Goal: Transaction & Acquisition: Purchase product/service

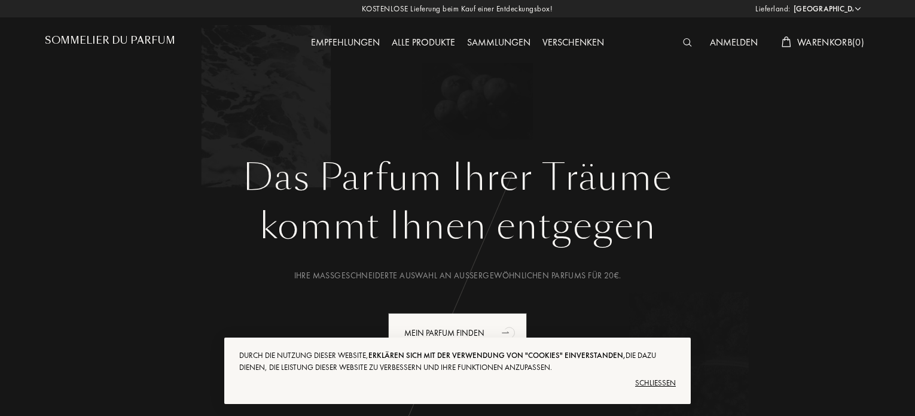
select select "DE"
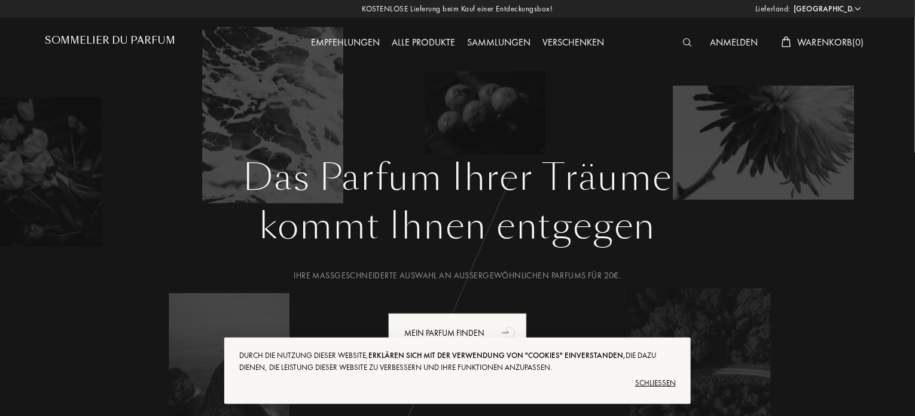
click at [651, 380] on div "Schließen" at bounding box center [457, 382] width 437 height 19
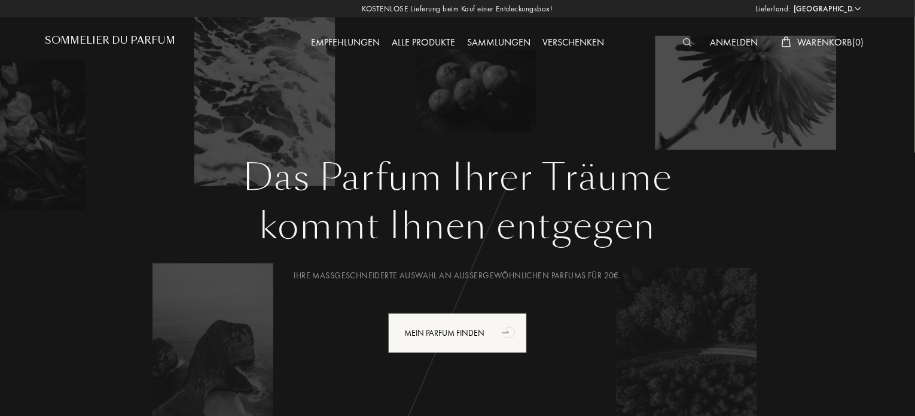
click at [419, 47] on div "Alle Produkte" at bounding box center [423, 43] width 75 height 16
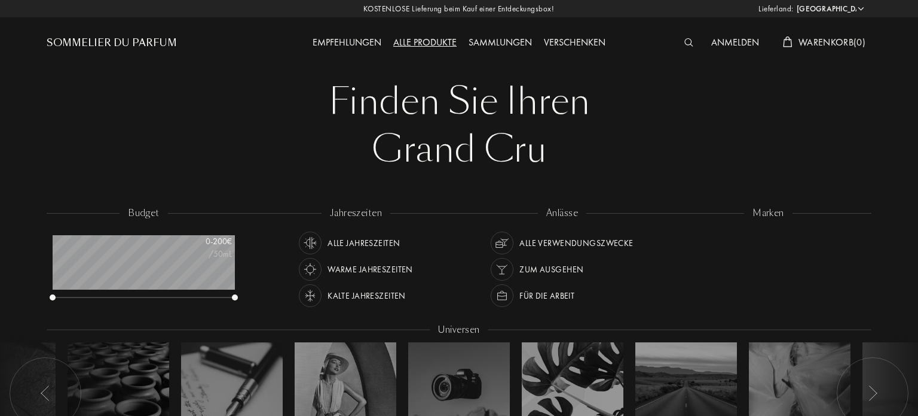
select select "DE"
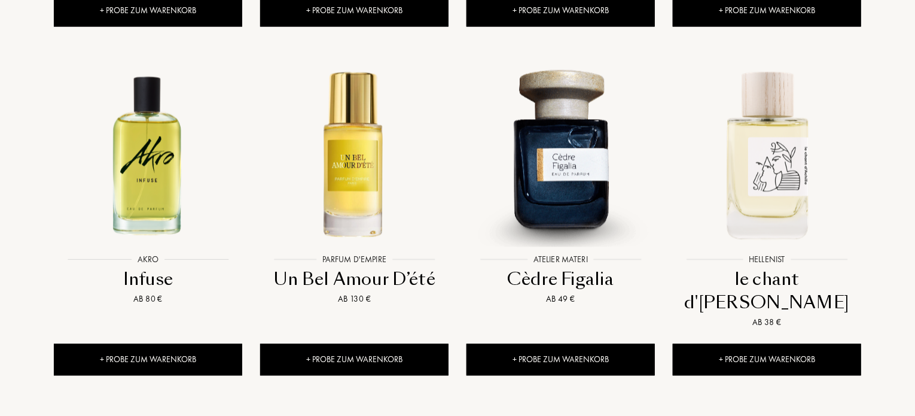
scroll to position [1204, 0]
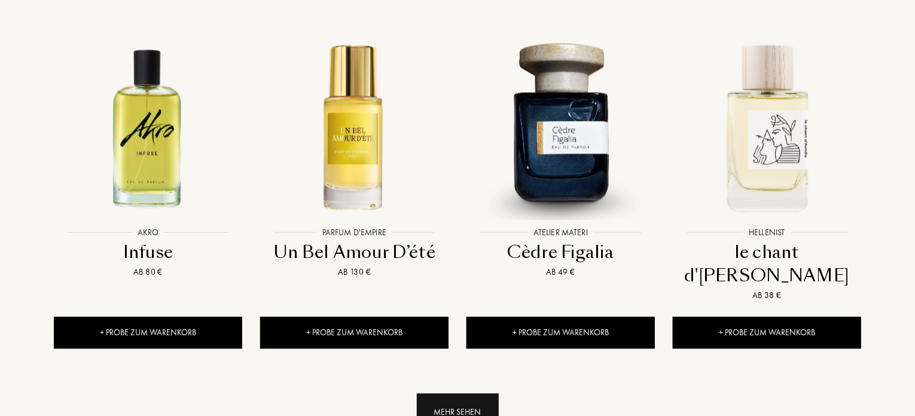
click at [467, 393] on div "Mehr sehen" at bounding box center [458, 412] width 82 height 38
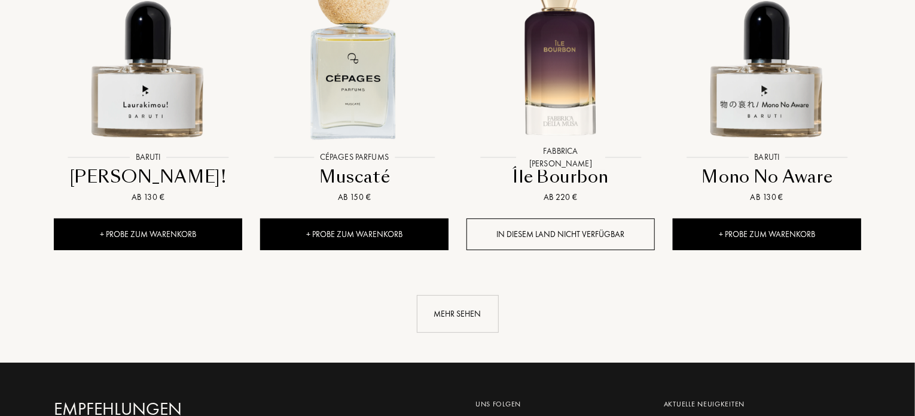
scroll to position [2260, 0]
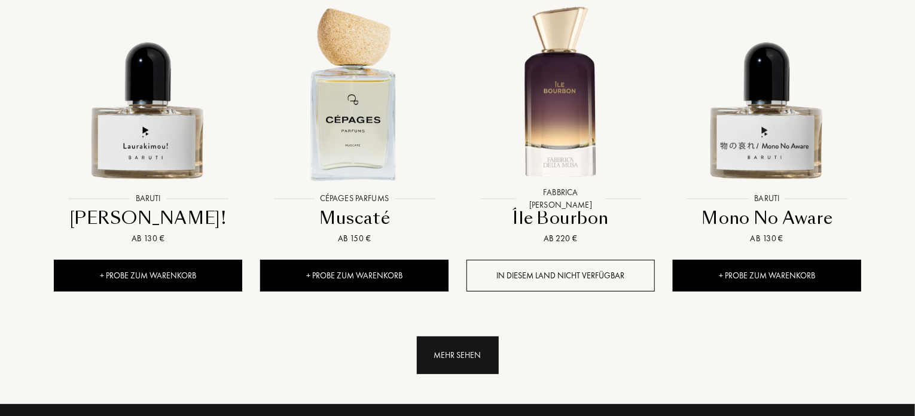
click at [448, 336] on div "Mehr sehen" at bounding box center [458, 355] width 82 height 38
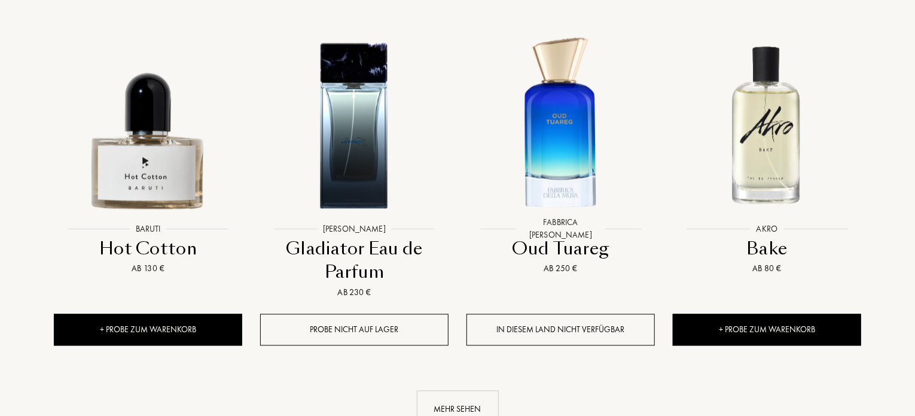
scroll to position [3242, 0]
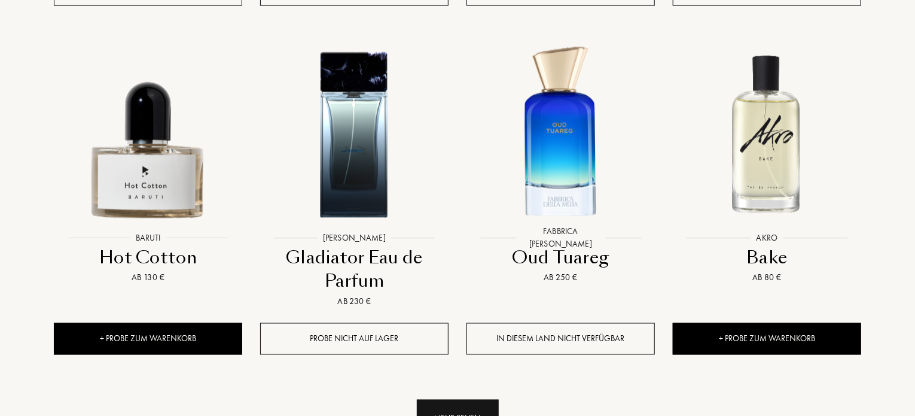
click at [460, 399] on div "Mehr sehen" at bounding box center [458, 418] width 82 height 38
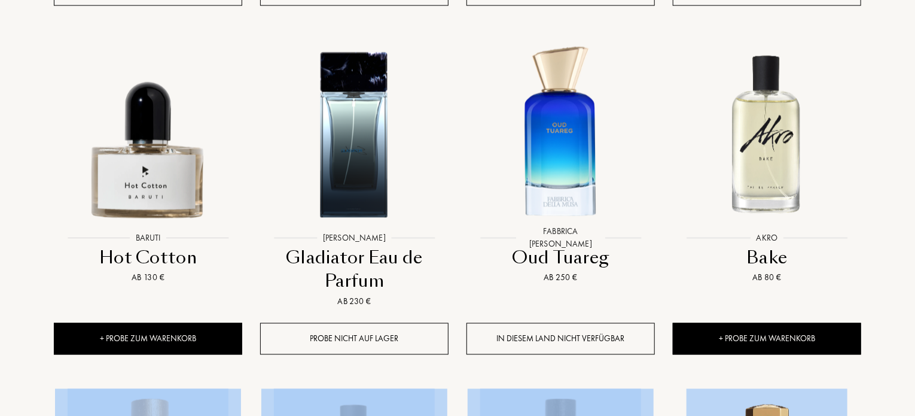
drag, startPoint x: 914, startPoint y: 278, endPoint x: 918, endPoint y: 309, distance: 31.4
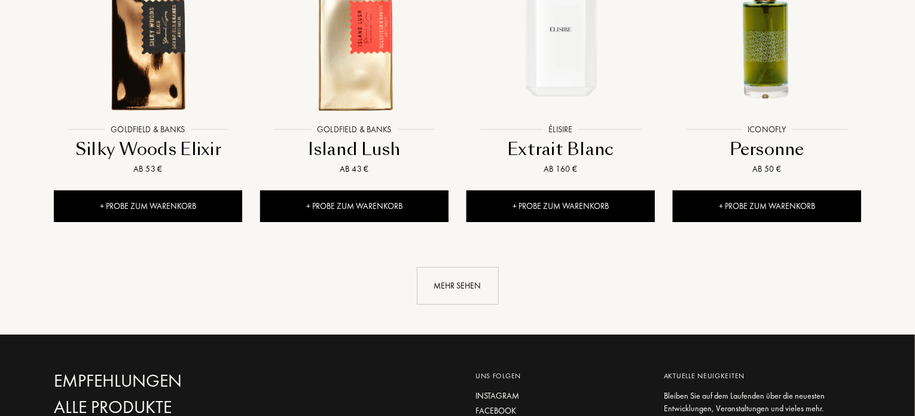
scroll to position [4419, 0]
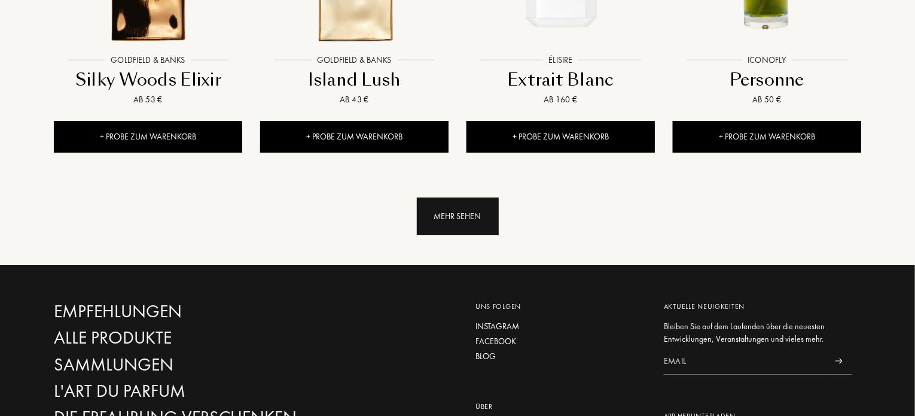
click at [462, 197] on div "Mehr sehen" at bounding box center [458, 216] width 82 height 38
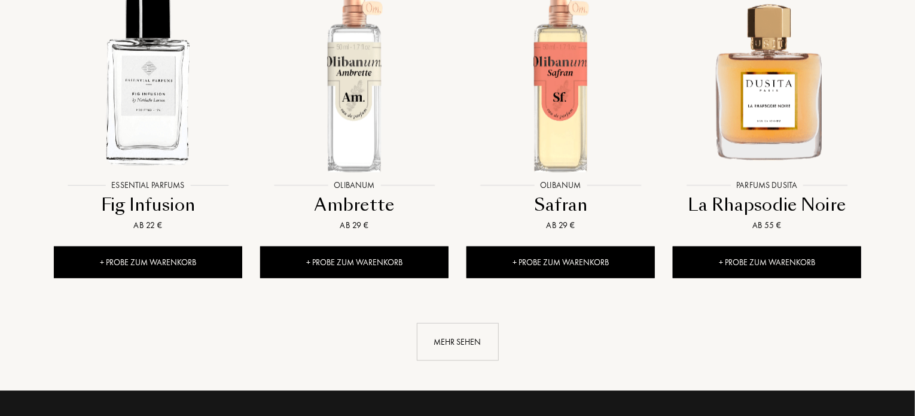
scroll to position [5272, 0]
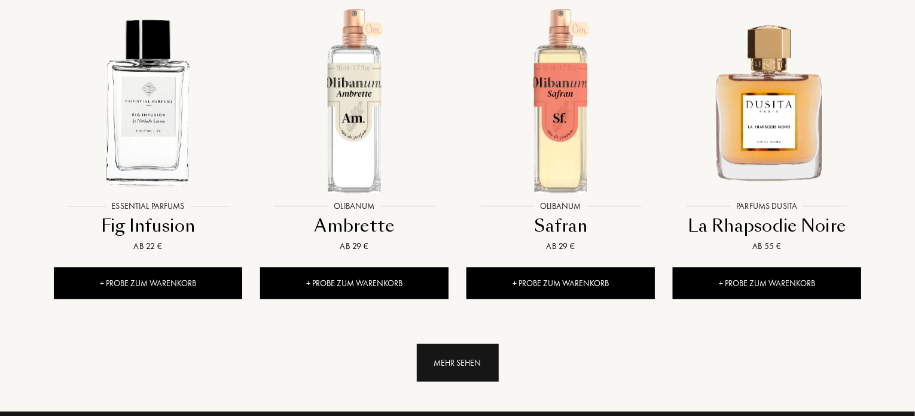
click at [451, 344] on div "Mehr sehen" at bounding box center [458, 363] width 82 height 38
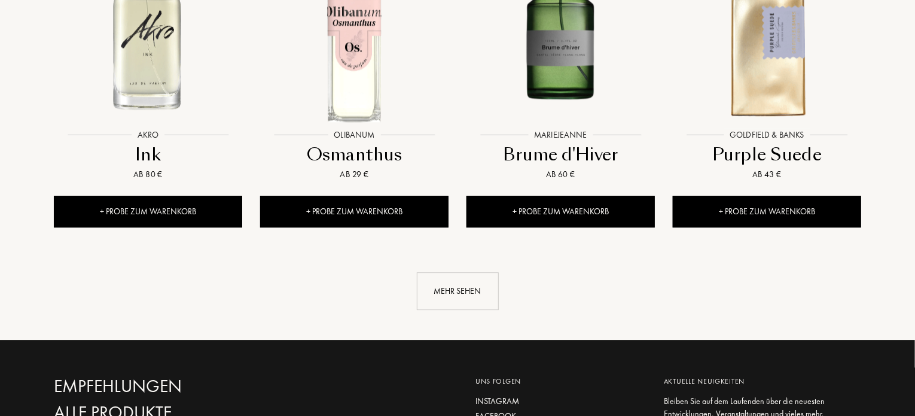
scroll to position [6326, 0]
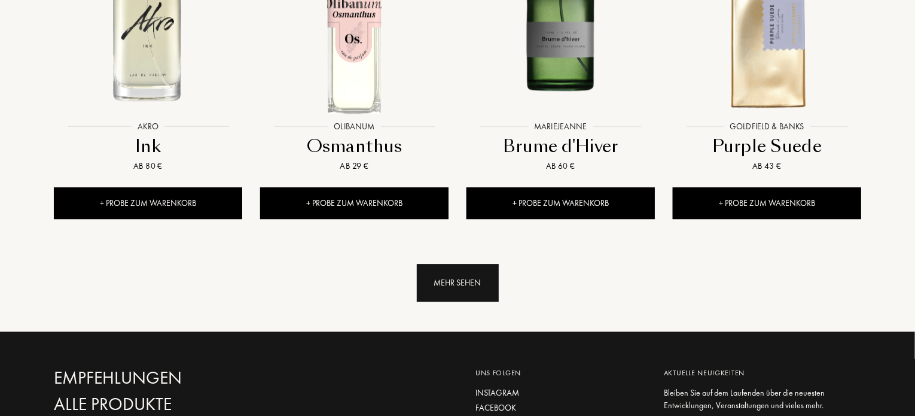
click at [452, 264] on div "Mehr sehen" at bounding box center [458, 283] width 82 height 38
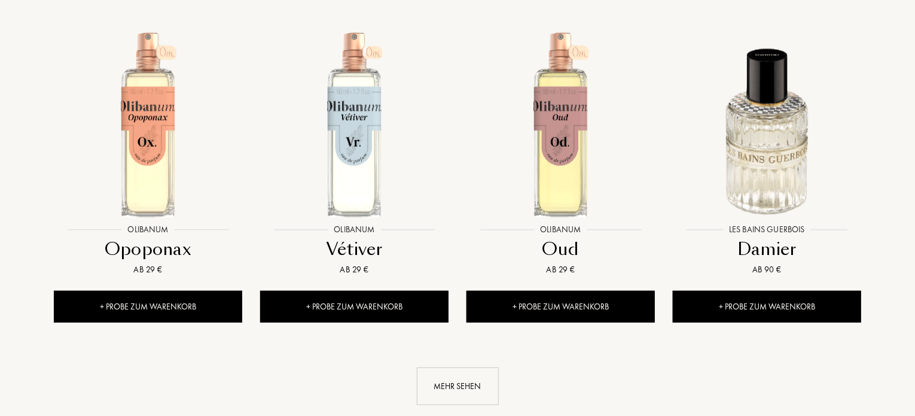
scroll to position [7262, 0]
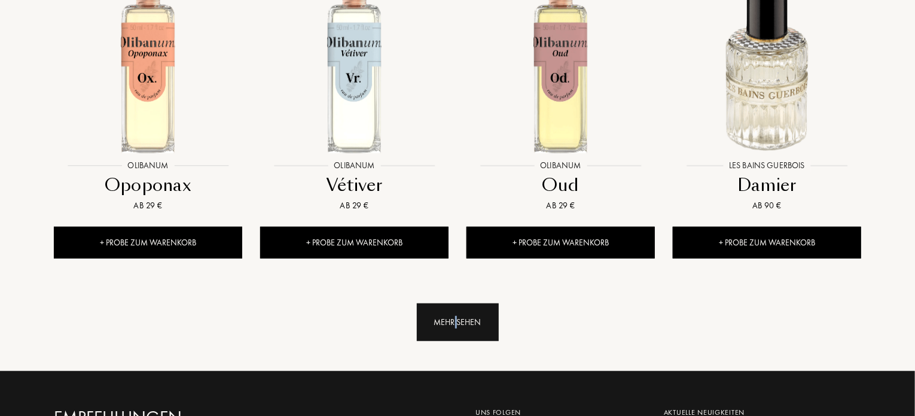
click at [457, 303] on div "Mehr sehen" at bounding box center [458, 322] width 82 height 38
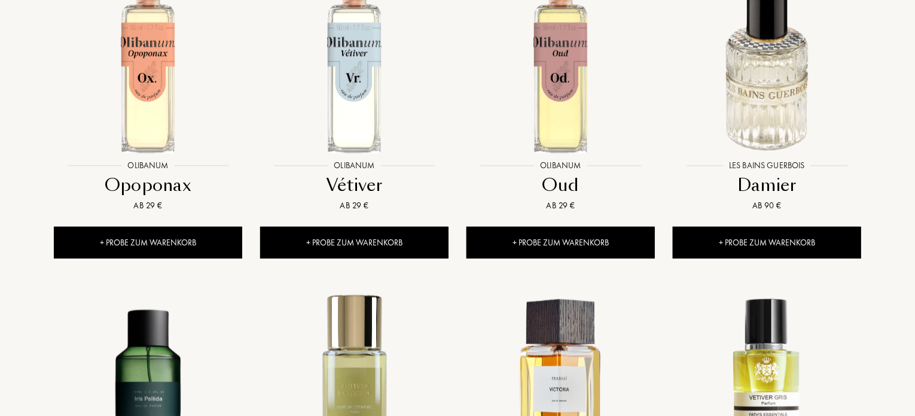
click at [457, 279] on div at bounding box center [560, 395] width 206 height 233
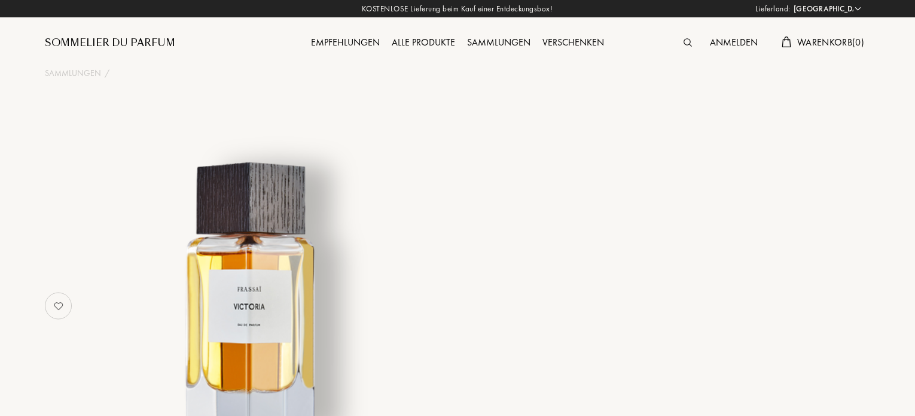
select select "DE"
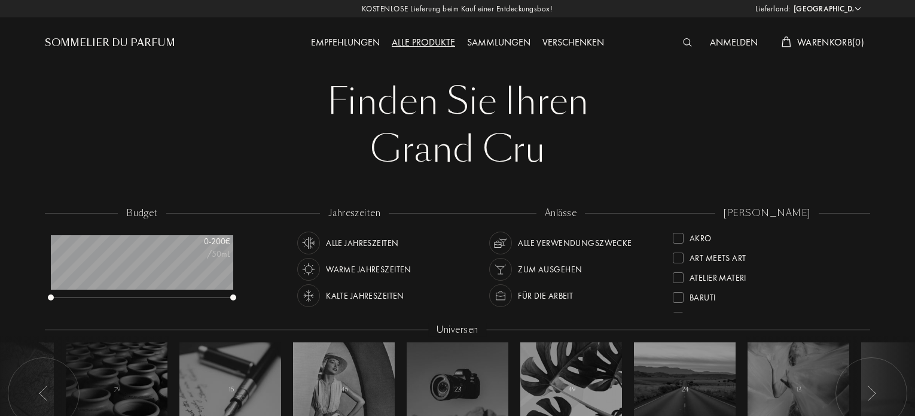
select select "DE"
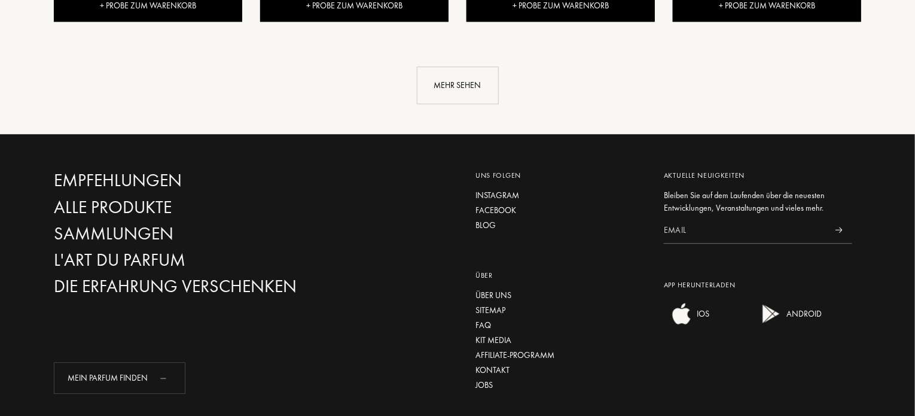
scroll to position [60, 182]
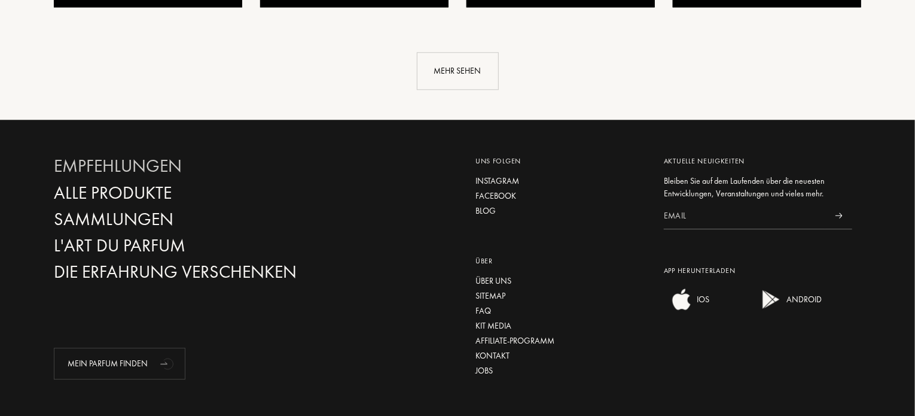
click at [135, 155] on div "Empfehlungen" at bounding box center [182, 165] width 257 height 21
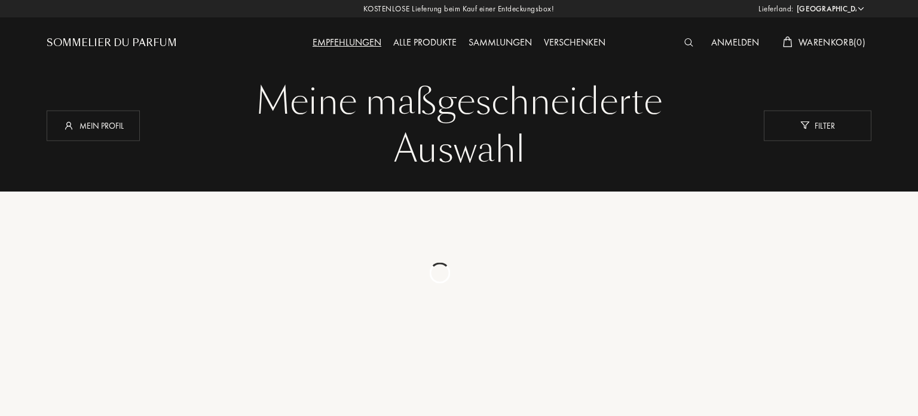
select select "DE"
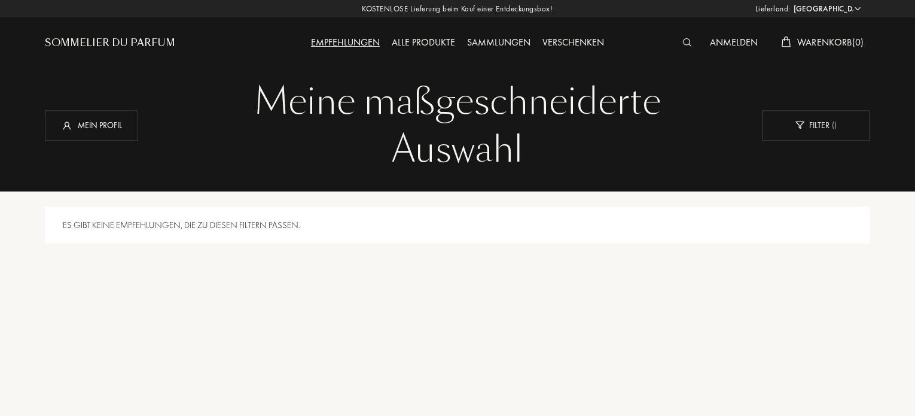
click at [132, 49] on div "Sommelier du Parfum" at bounding box center [110, 43] width 130 height 14
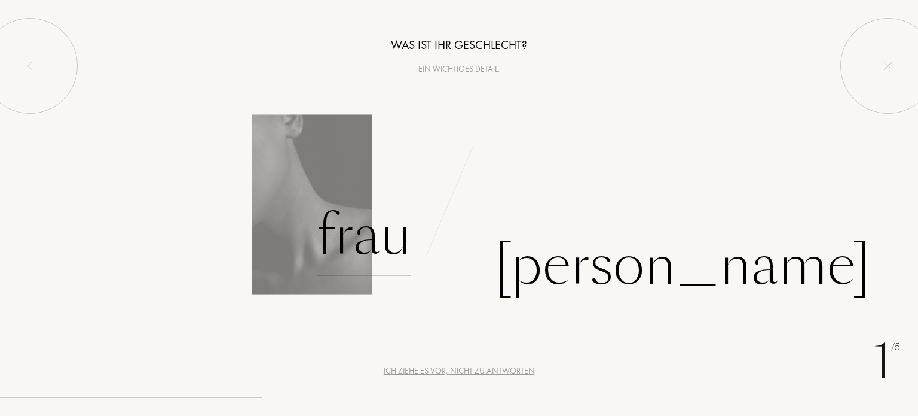
click at [364, 221] on div "Frau" at bounding box center [364, 235] width 94 height 81
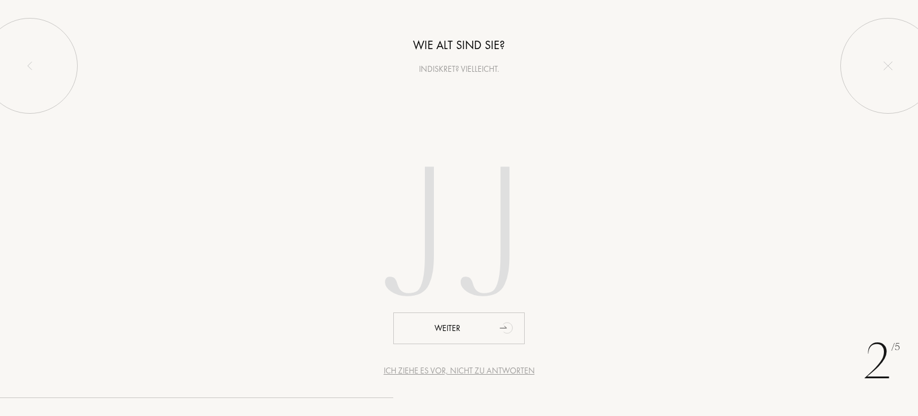
click at [439, 227] on input "number" at bounding box center [459, 238] width 341 height 242
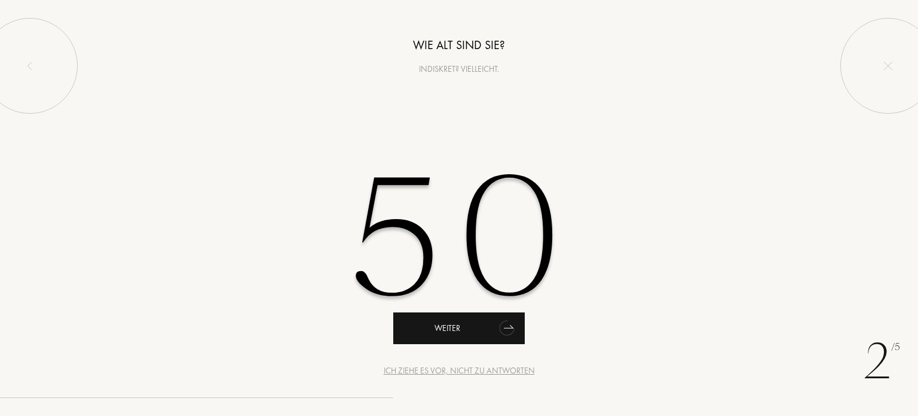
type input "50"
click at [436, 329] on div "Weiter" at bounding box center [459, 328] width 132 height 32
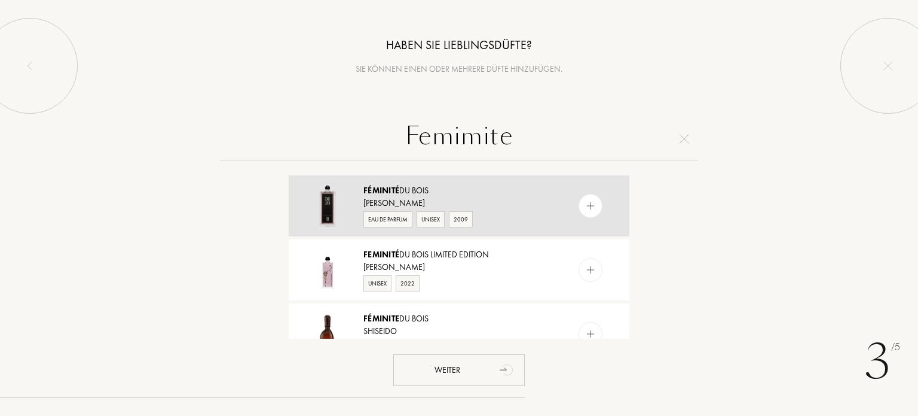
type input "Femimite"
click at [589, 204] on img at bounding box center [590, 205] width 11 height 11
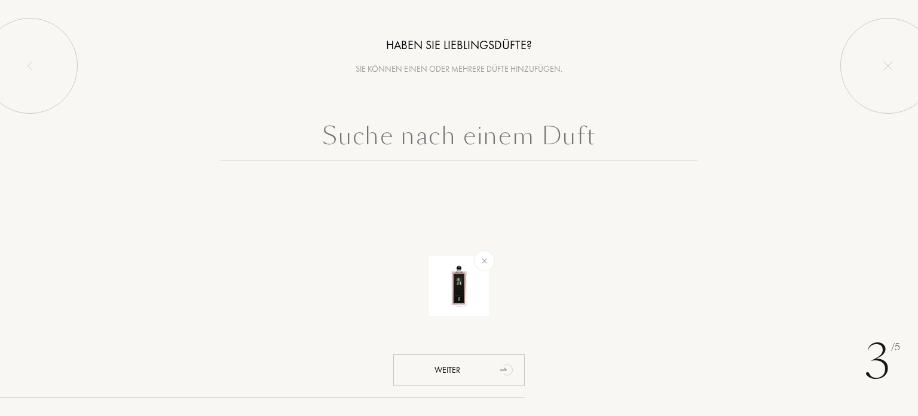
click at [475, 130] on input "text" at bounding box center [459, 138] width 478 height 43
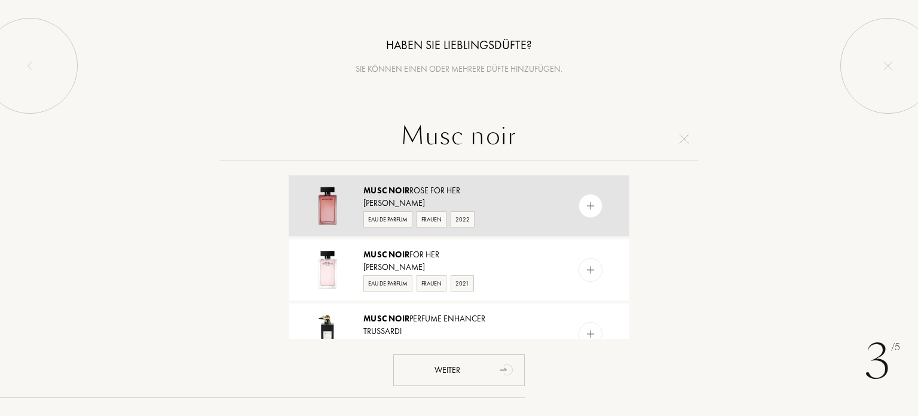
type input "Musc noir"
click at [586, 204] on img at bounding box center [590, 205] width 11 height 11
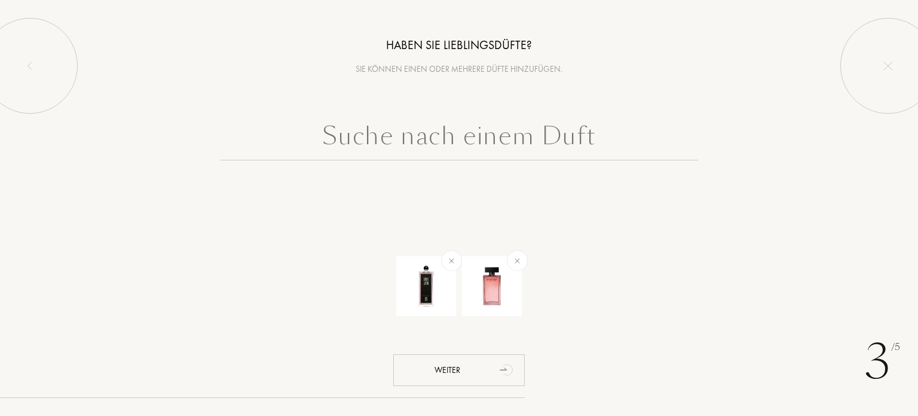
click at [450, 143] on input "text" at bounding box center [459, 138] width 478 height 43
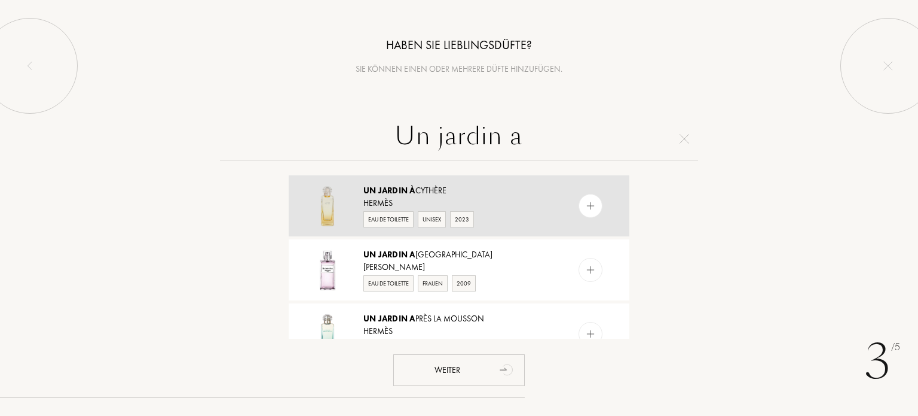
type input "Un jardin a"
click at [586, 206] on img at bounding box center [590, 205] width 11 height 11
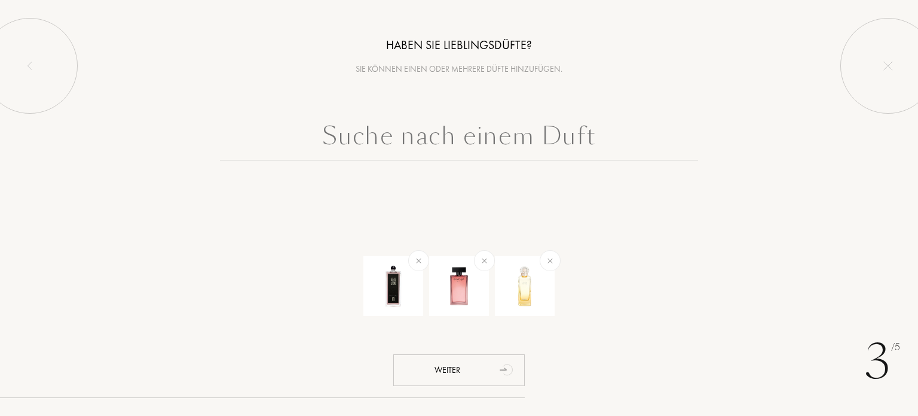
click at [407, 145] on input "text" at bounding box center [459, 138] width 478 height 43
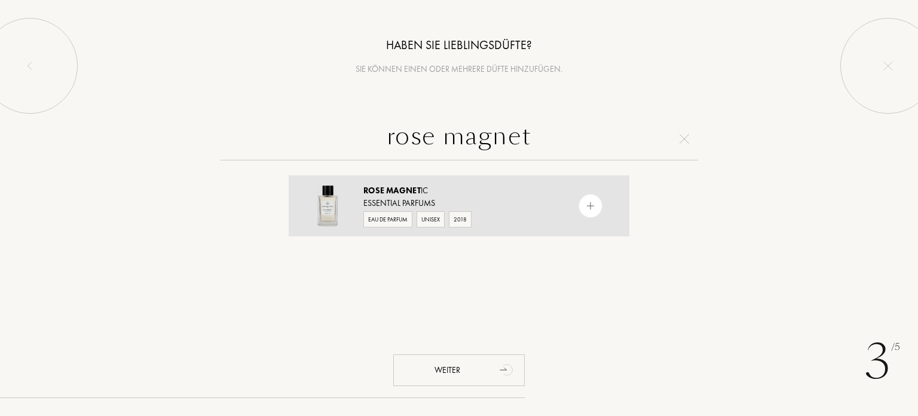
type input "rose magnet"
click at [380, 199] on div "Essential Parfums" at bounding box center [459, 203] width 190 height 13
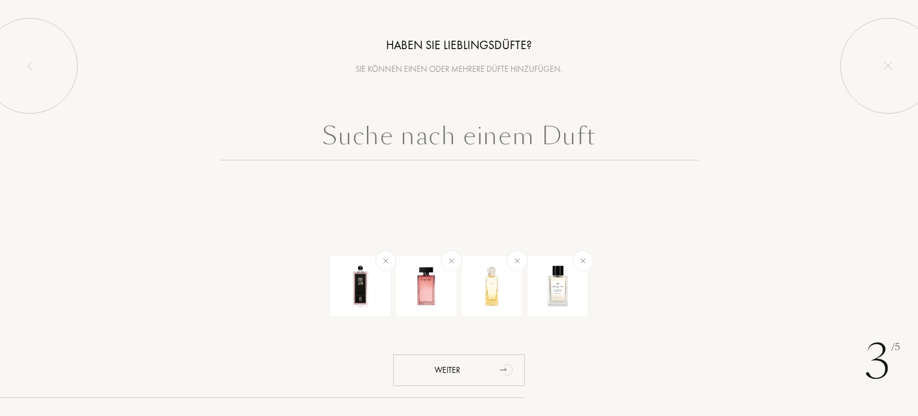
click at [409, 139] on input "text" at bounding box center [459, 138] width 478 height 43
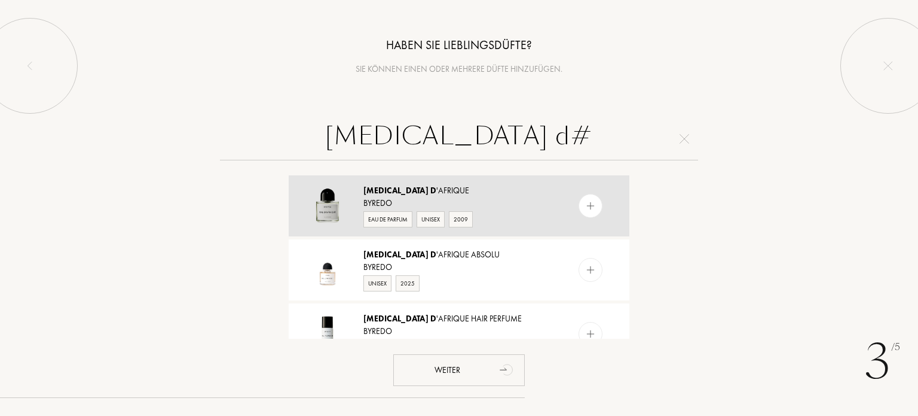
type input "Bal d#"
click at [591, 207] on img at bounding box center [590, 205] width 11 height 11
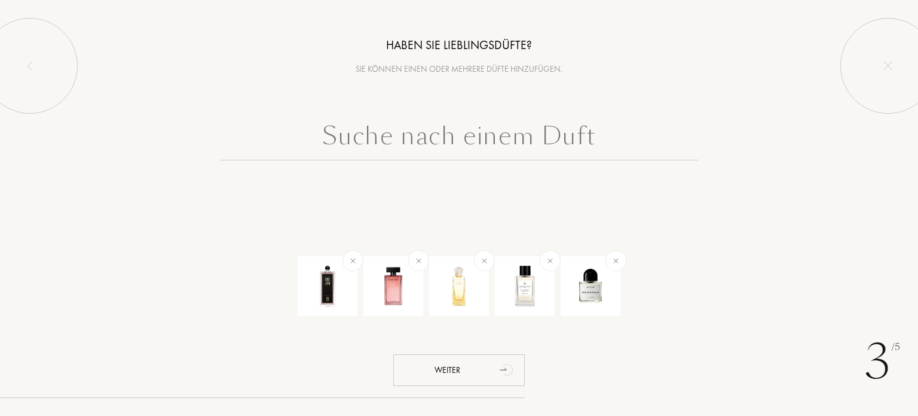
click at [528, 134] on input "text" at bounding box center [459, 138] width 478 height 43
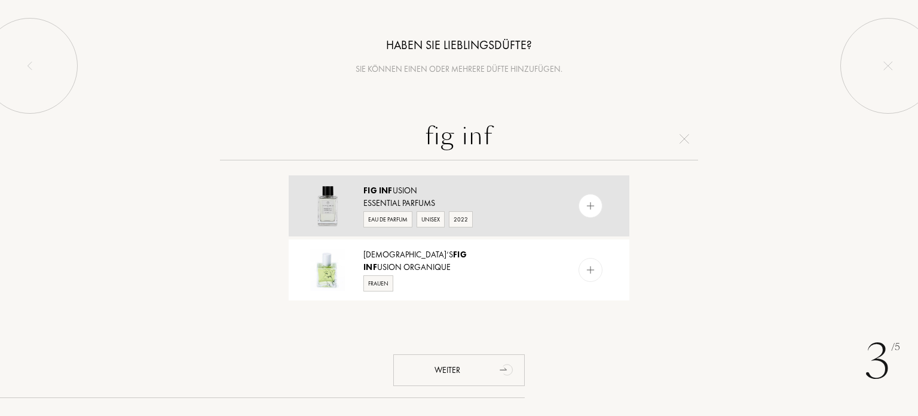
type input "fig inf"
click at [597, 221] on div "Fig Inf usion Essential Parfums Eau de Parfum Unisex 2022" at bounding box center [459, 205] width 341 height 61
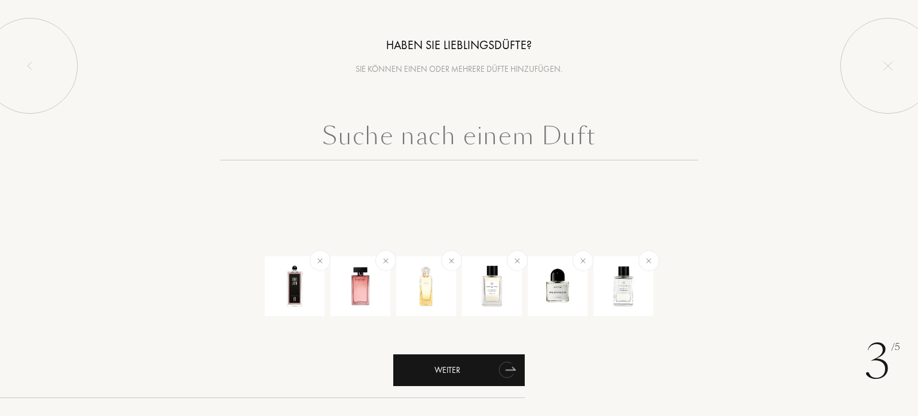
click at [426, 374] on div "Weiter" at bounding box center [459, 370] width 132 height 32
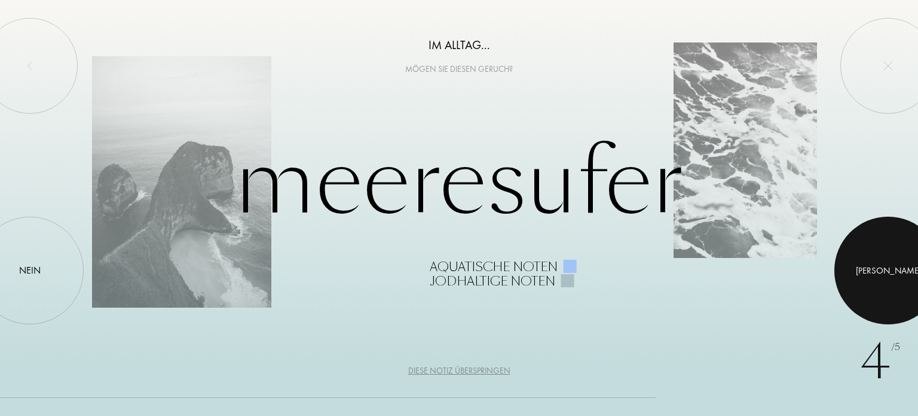
click at [878, 282] on div at bounding box center [889, 270] width 108 height 108
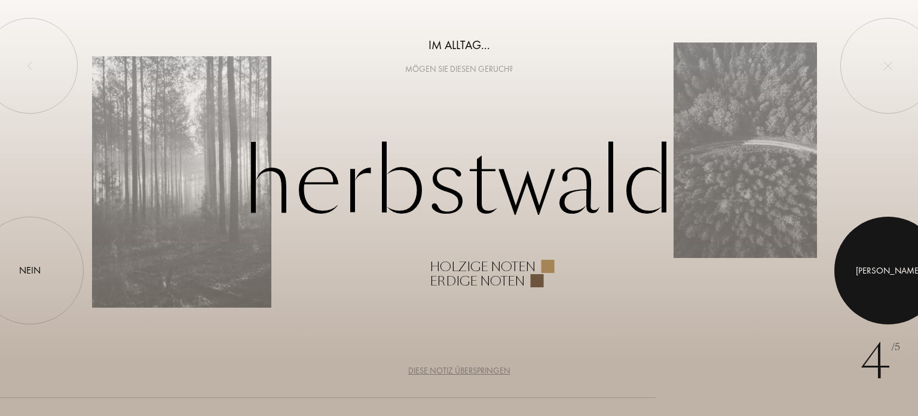
click at [878, 282] on div at bounding box center [889, 270] width 108 height 108
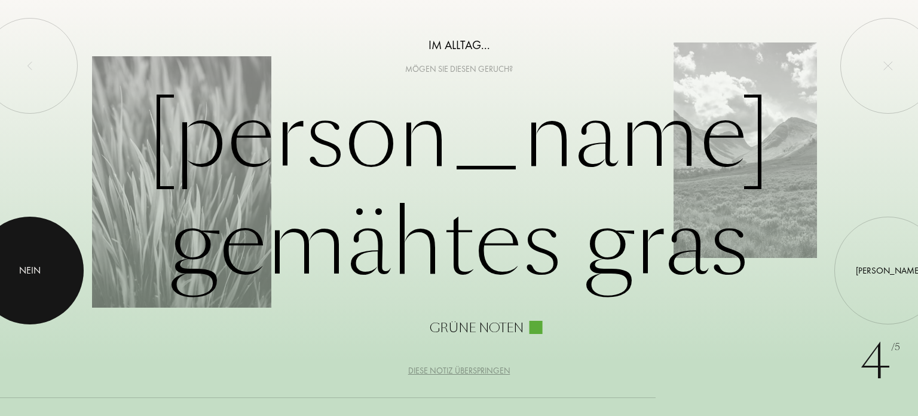
click at [25, 251] on div at bounding box center [30, 270] width 108 height 108
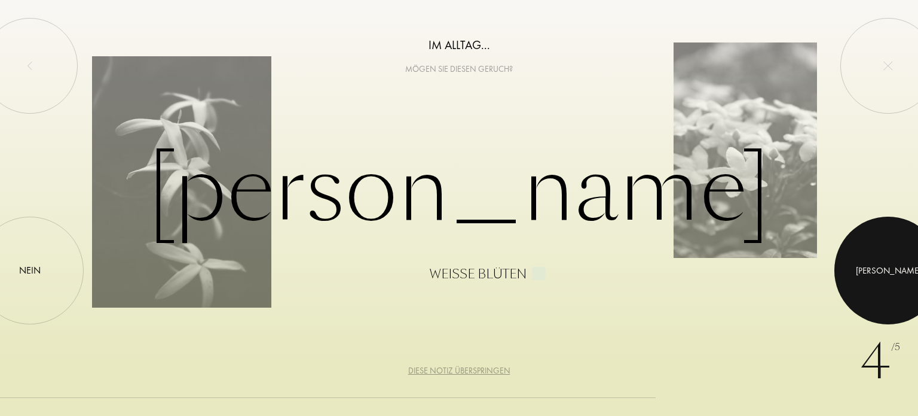
click at [881, 273] on div at bounding box center [889, 270] width 108 height 108
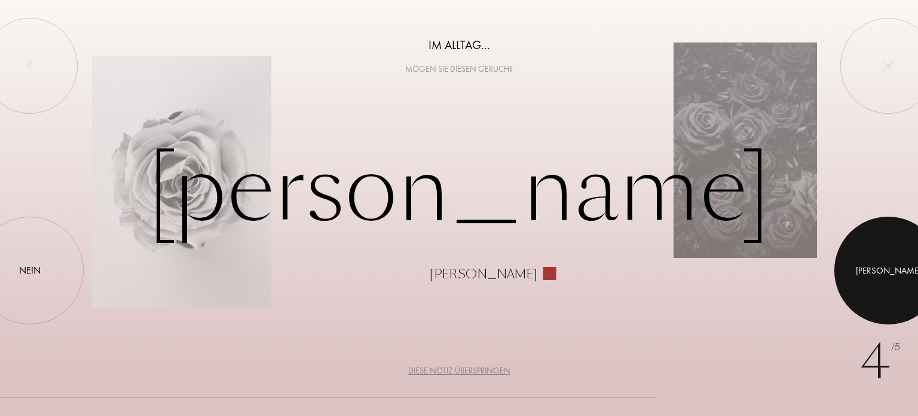
click at [881, 273] on div at bounding box center [889, 270] width 108 height 108
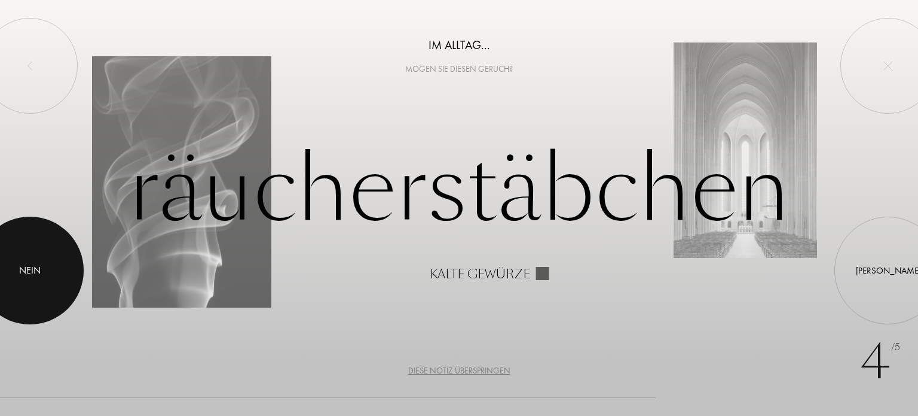
click at [31, 262] on div at bounding box center [30, 270] width 108 height 108
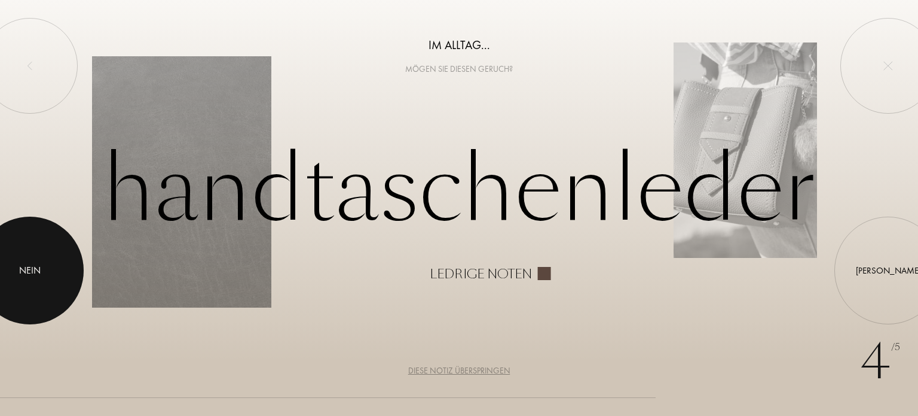
click at [31, 262] on div at bounding box center [30, 270] width 108 height 108
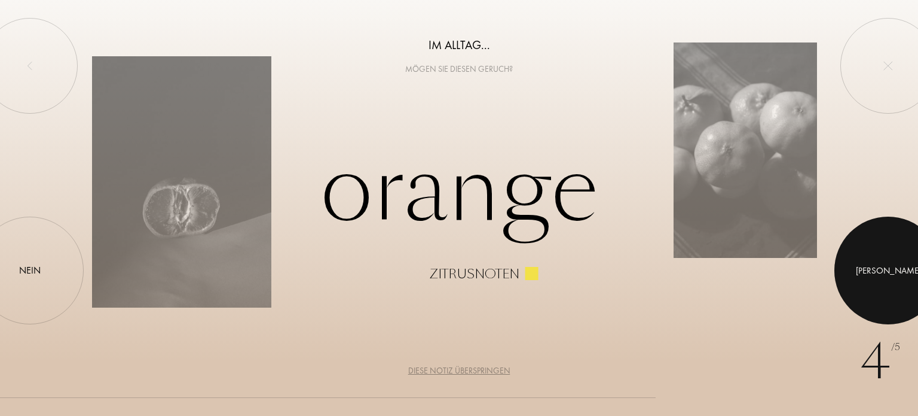
click at [880, 275] on div at bounding box center [889, 270] width 108 height 108
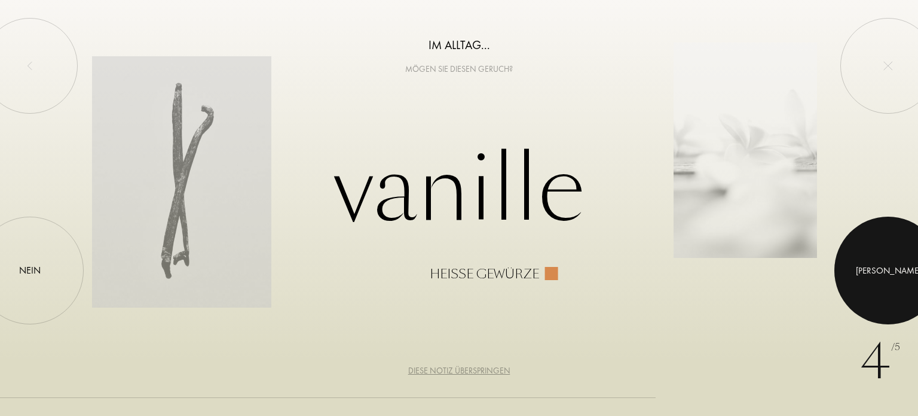
click at [880, 275] on div at bounding box center [889, 270] width 108 height 108
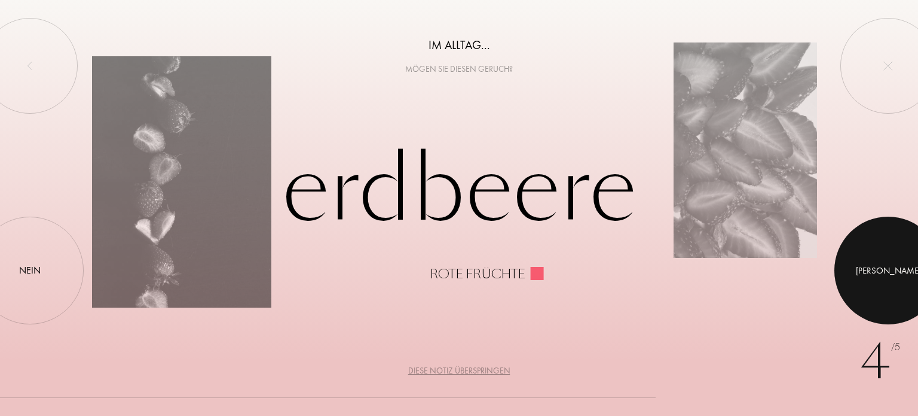
click at [880, 275] on div at bounding box center [889, 270] width 108 height 108
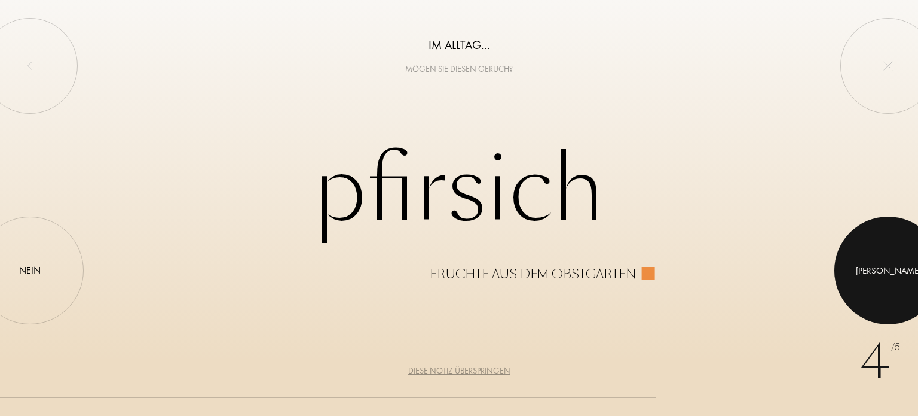
click at [880, 275] on div at bounding box center [889, 270] width 108 height 108
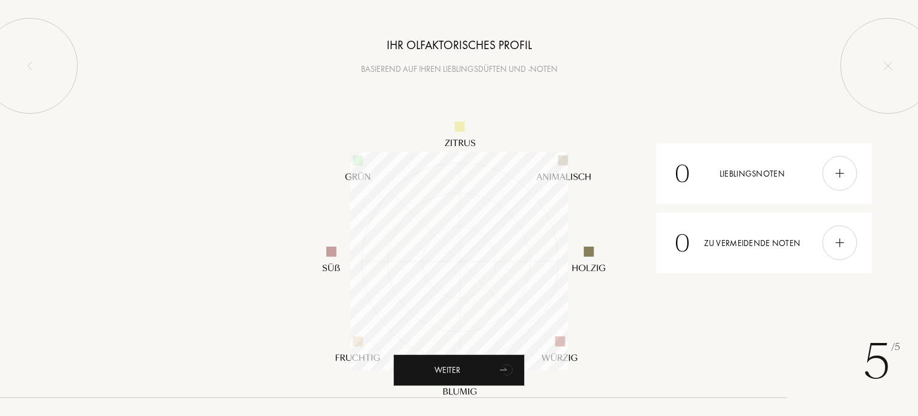
scroll to position [218, 218]
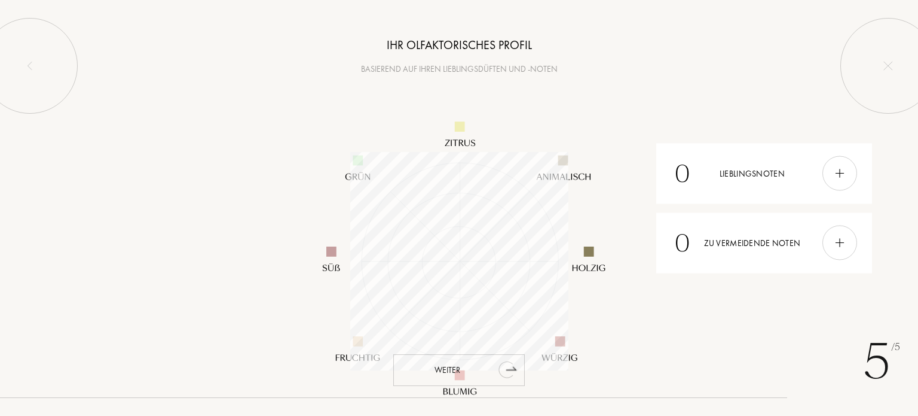
click at [505, 365] on icon "animation" at bounding box center [506, 369] width 15 height 17
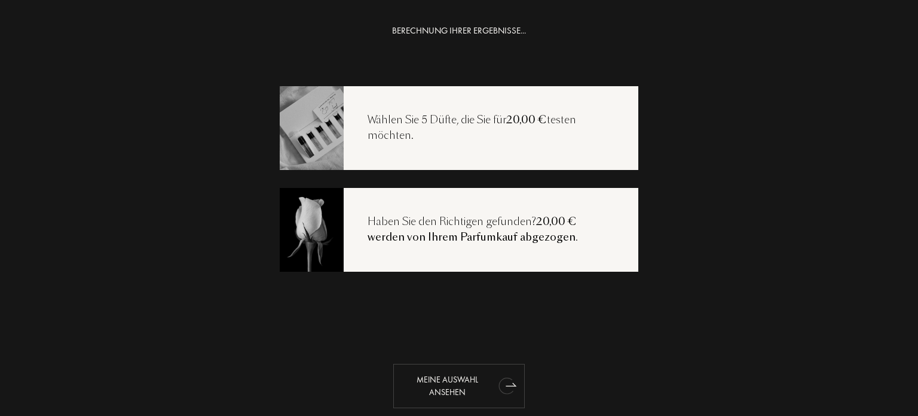
click at [459, 383] on div "Meine Auswahl ansehen" at bounding box center [459, 386] width 132 height 44
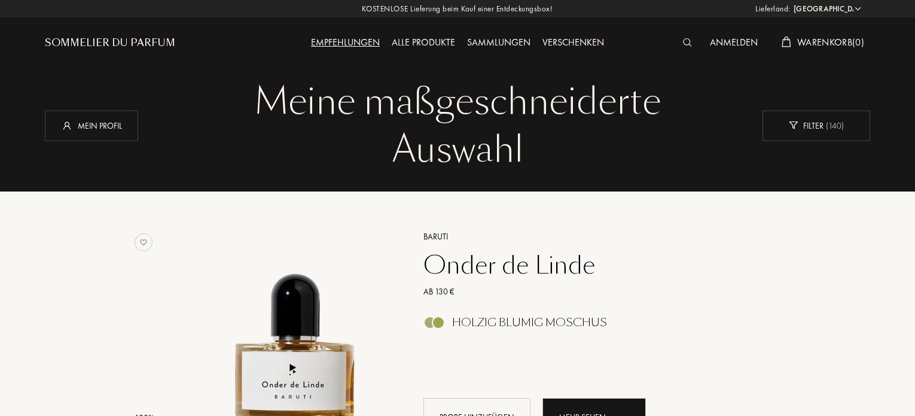
select select "DE"
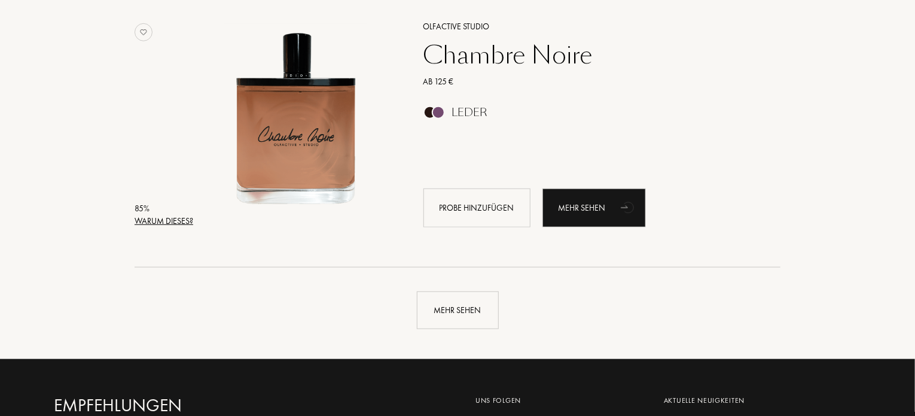
scroll to position [2774, 0]
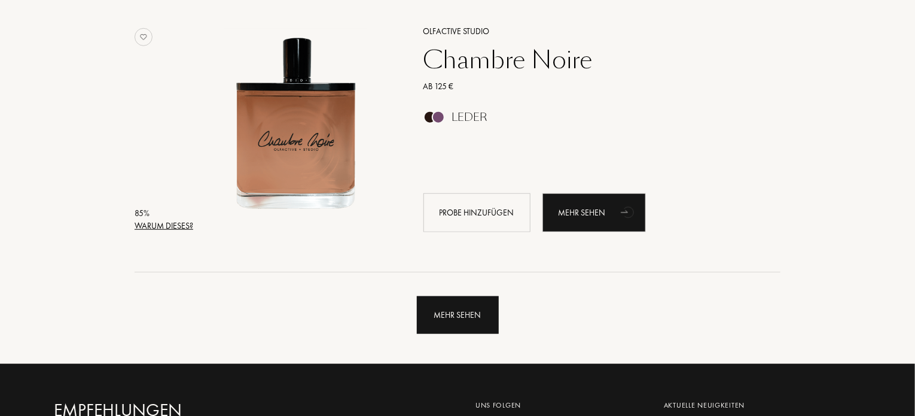
click at [460, 303] on div "Mehr sehen" at bounding box center [458, 315] width 82 height 38
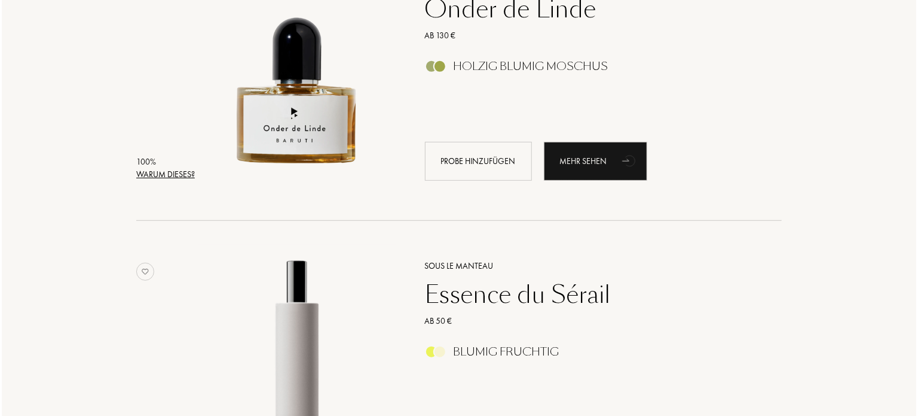
scroll to position [263, 0]
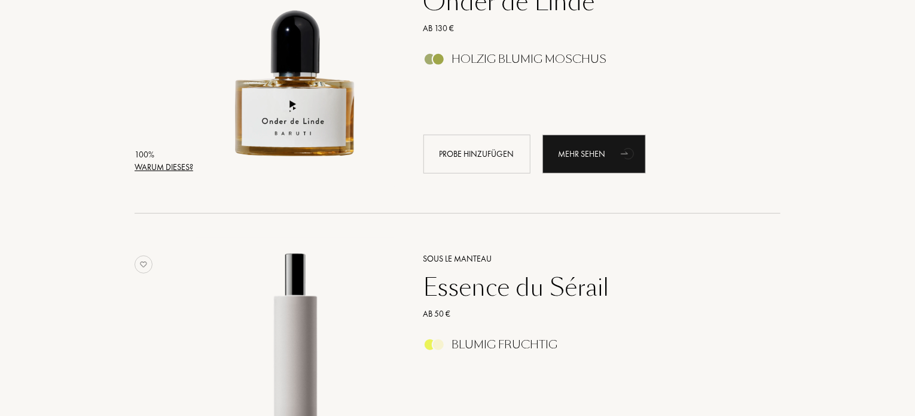
click at [158, 167] on div "Warum dieses?" at bounding box center [164, 167] width 59 height 13
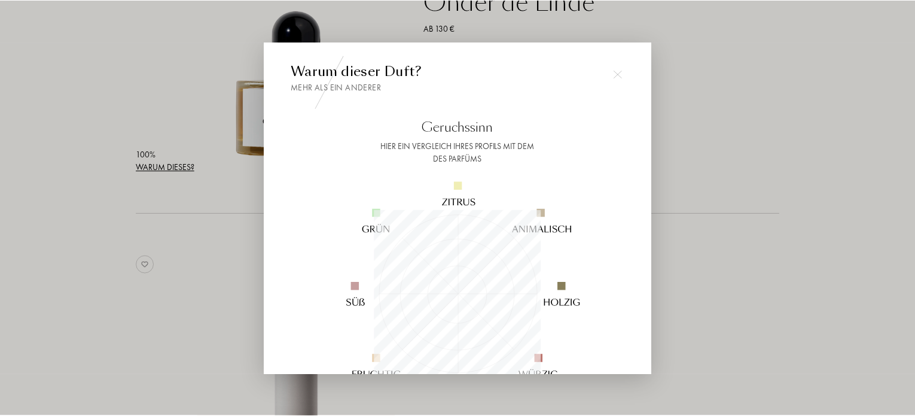
scroll to position [167, 167]
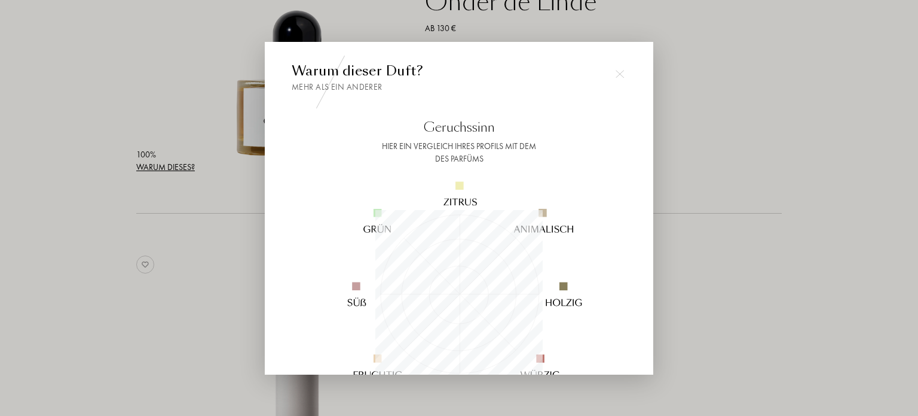
click at [618, 76] on img at bounding box center [620, 74] width 8 height 8
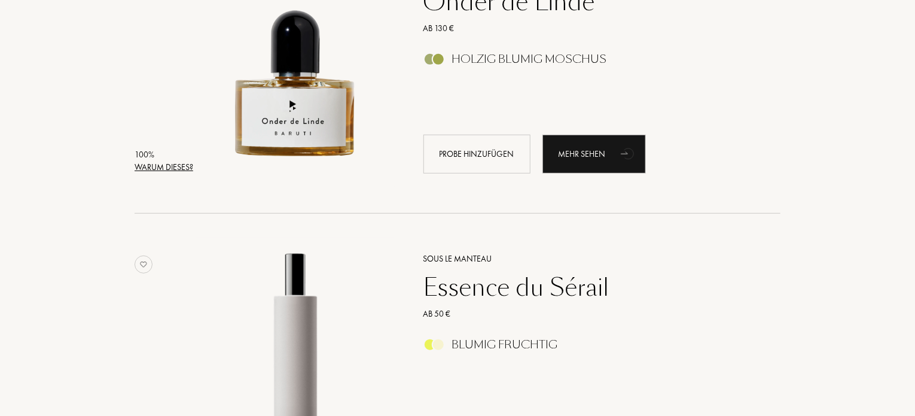
click at [469, 1] on div "Onder de Linde" at bounding box center [588, 1] width 349 height 29
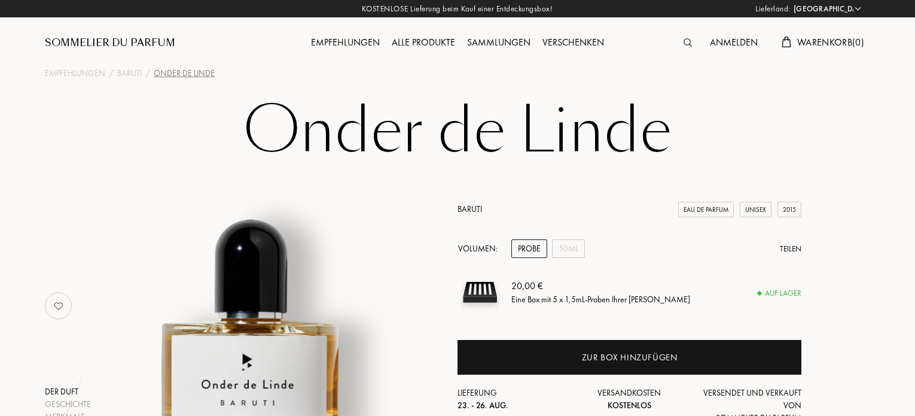
select select "DE"
drag, startPoint x: 914, startPoint y: 58, endPoint x: 918, endPoint y: 73, distance: 15.5
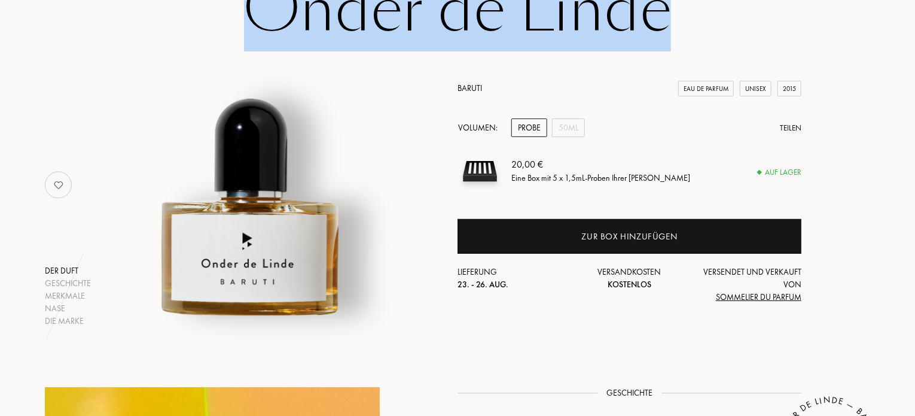
scroll to position [227, 0]
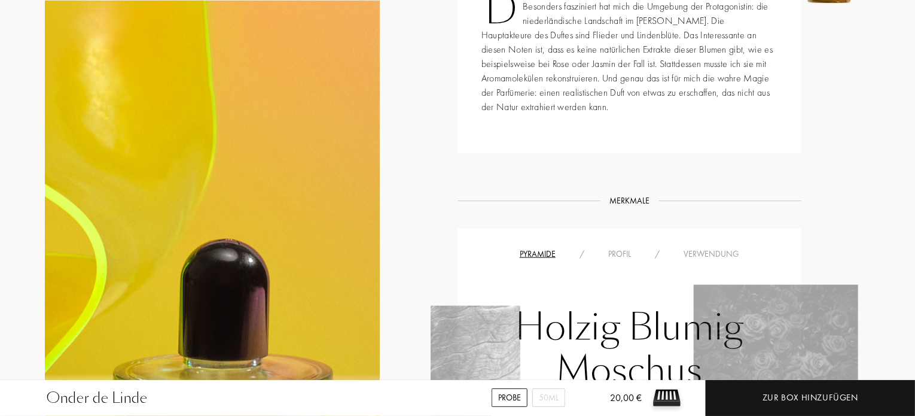
scroll to position [615, 0]
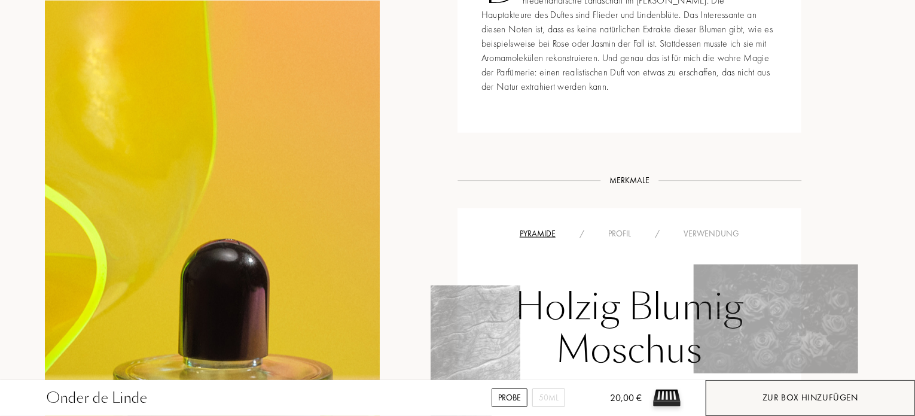
click at [800, 398] on div "Zur Box hinzufügen" at bounding box center [810, 397] width 96 height 14
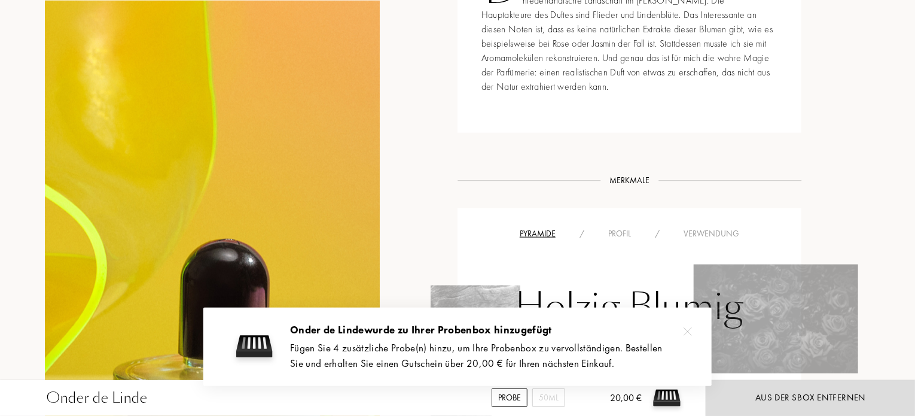
click at [686, 333] on img at bounding box center [687, 331] width 8 height 8
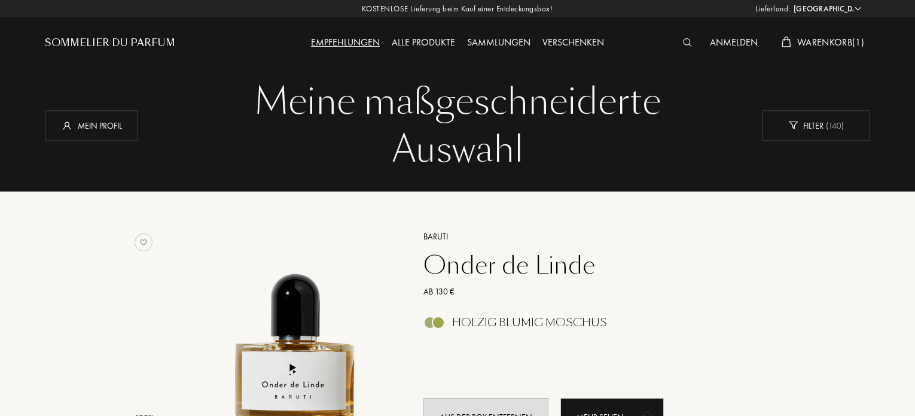
select select "DE"
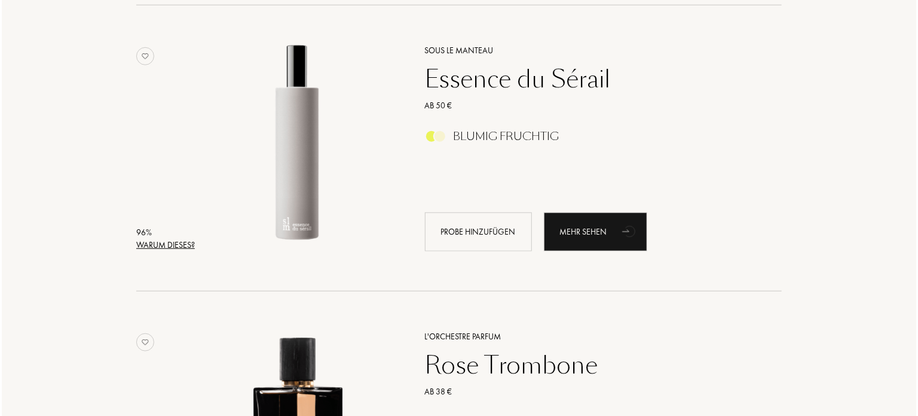
scroll to position [492, 0]
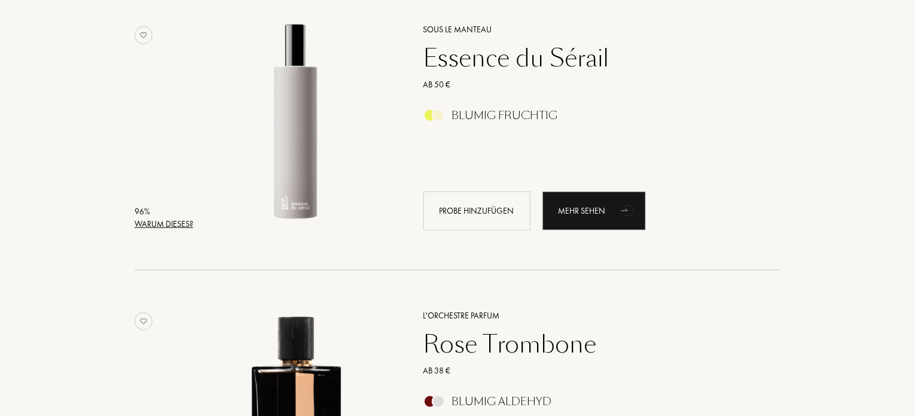
click at [179, 227] on div "Warum dieses?" at bounding box center [164, 224] width 59 height 13
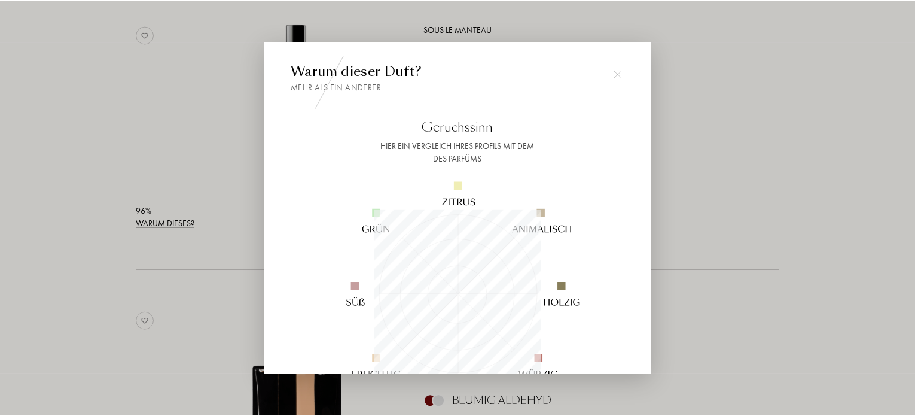
scroll to position [167, 167]
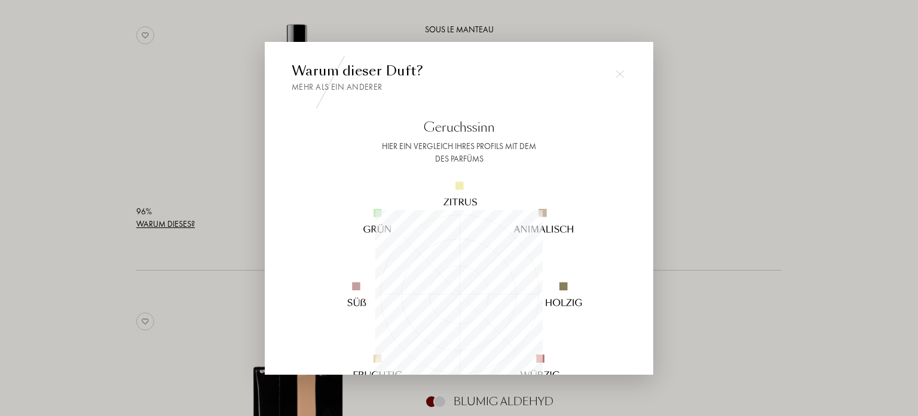
click at [622, 73] on img at bounding box center [620, 74] width 8 height 8
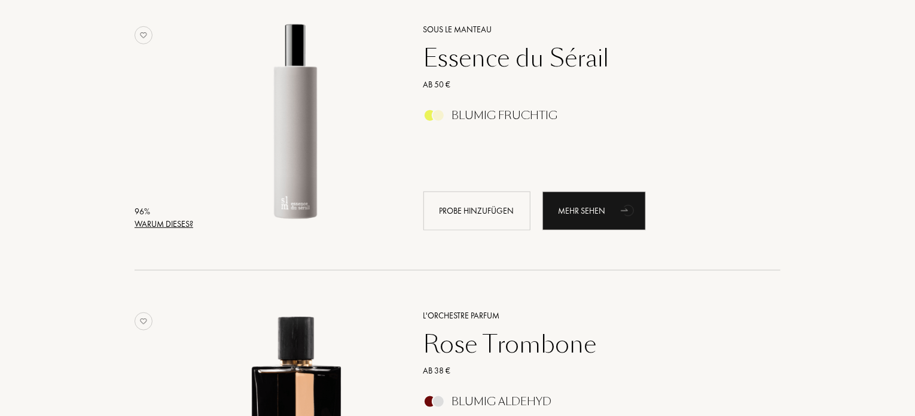
click at [482, 59] on div "Essence du Sérail" at bounding box center [588, 58] width 349 height 29
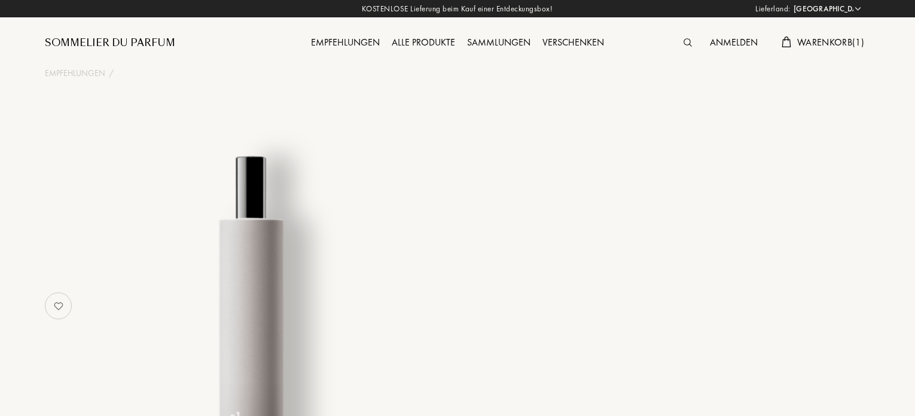
select select "DE"
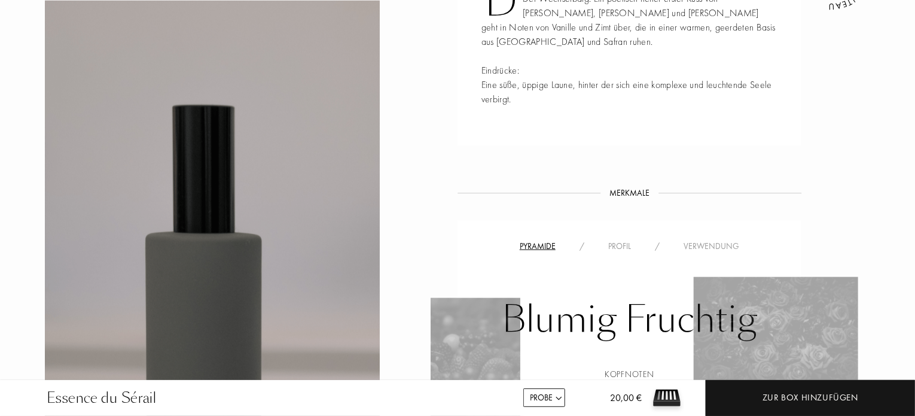
scroll to position [648, 0]
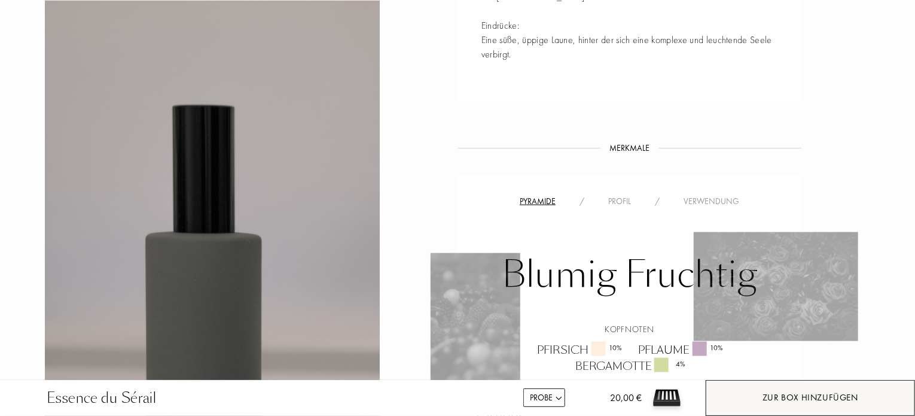
click at [783, 395] on div "Zur Box hinzufügen" at bounding box center [810, 397] width 96 height 14
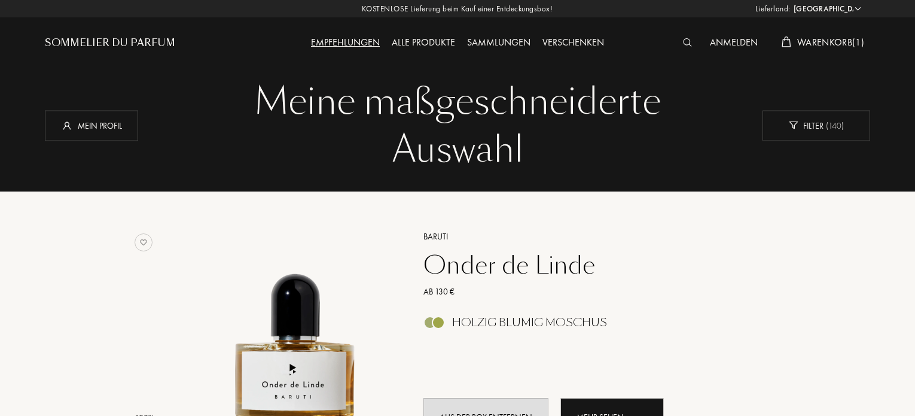
select select "DE"
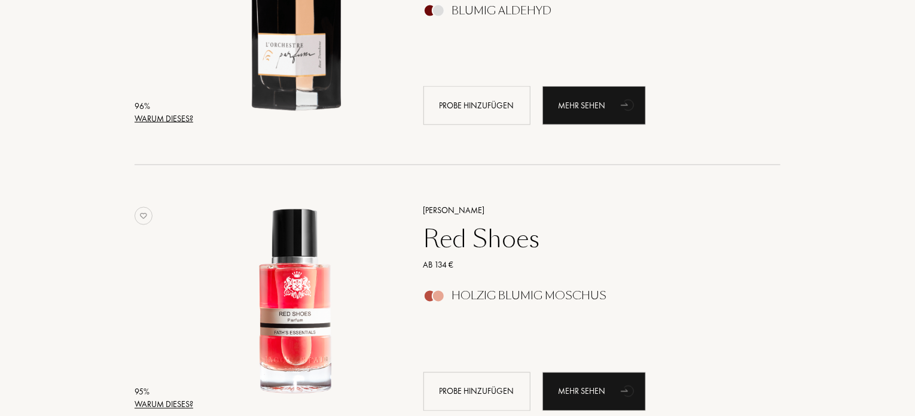
scroll to position [887, 0]
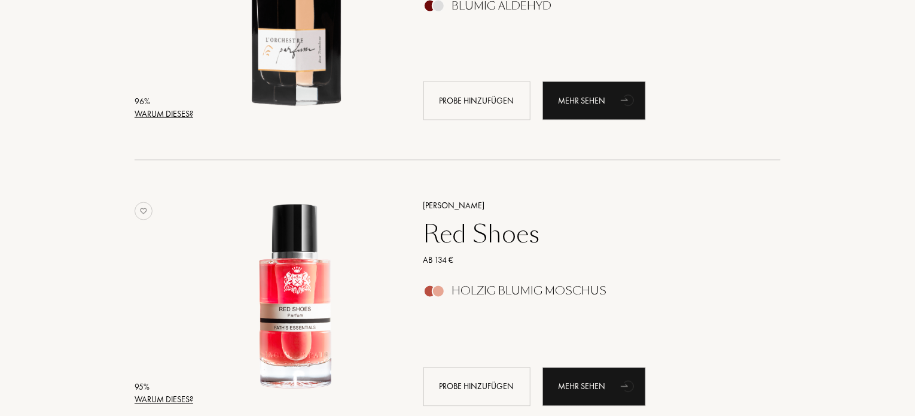
click at [492, 236] on div "Red Shoes" at bounding box center [588, 233] width 349 height 29
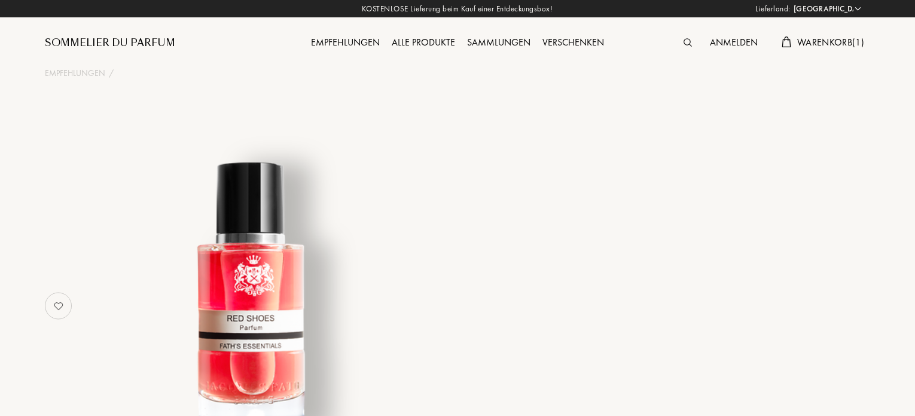
select select "DE"
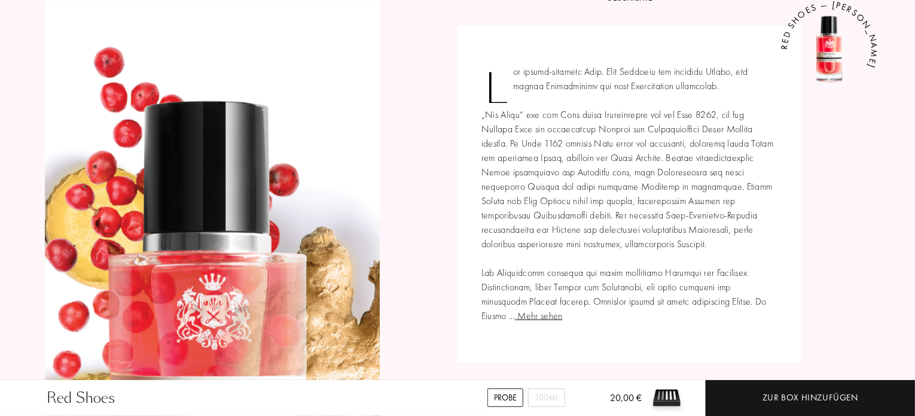
scroll to position [519, 0]
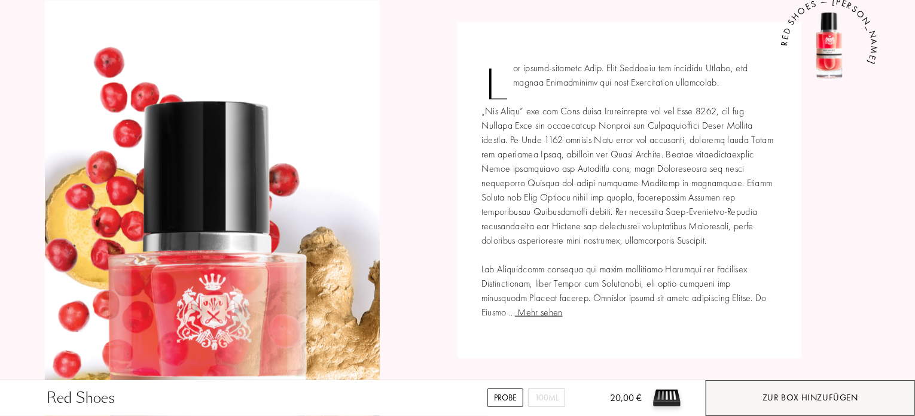
click at [787, 399] on div "Zur Box hinzufügen" at bounding box center [810, 397] width 96 height 14
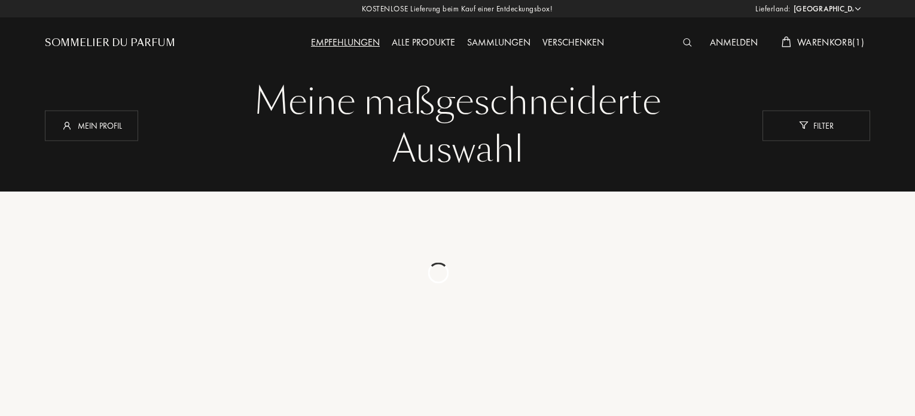
select select "DE"
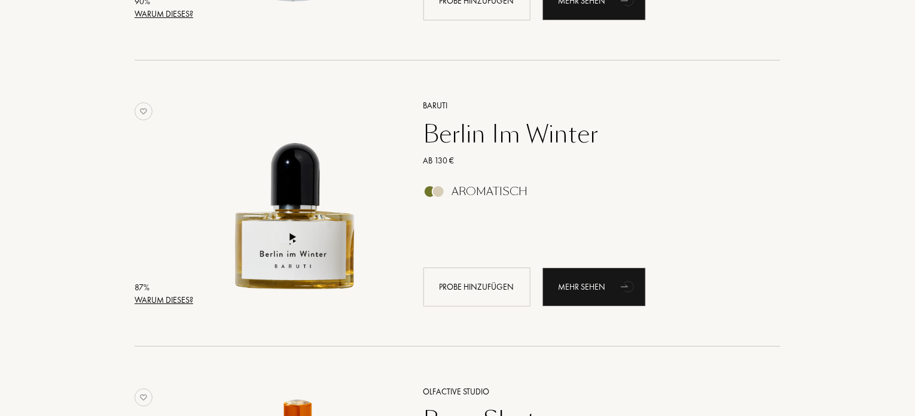
scroll to position [2153, 0]
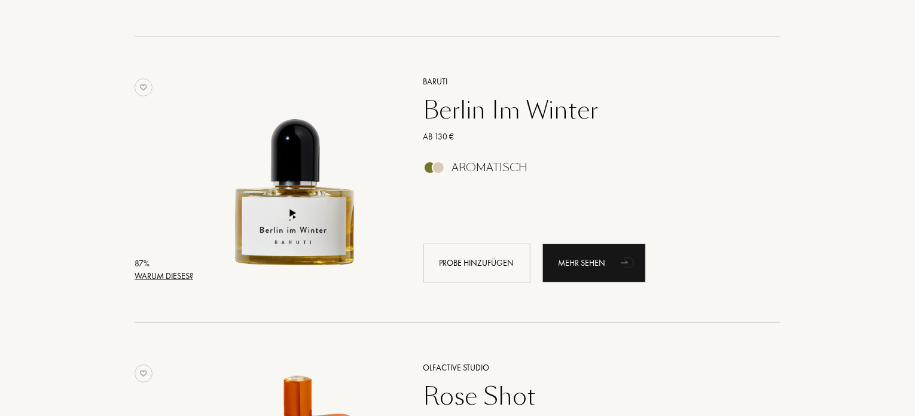
click at [502, 113] on div "Berlin Im Winter" at bounding box center [588, 110] width 349 height 29
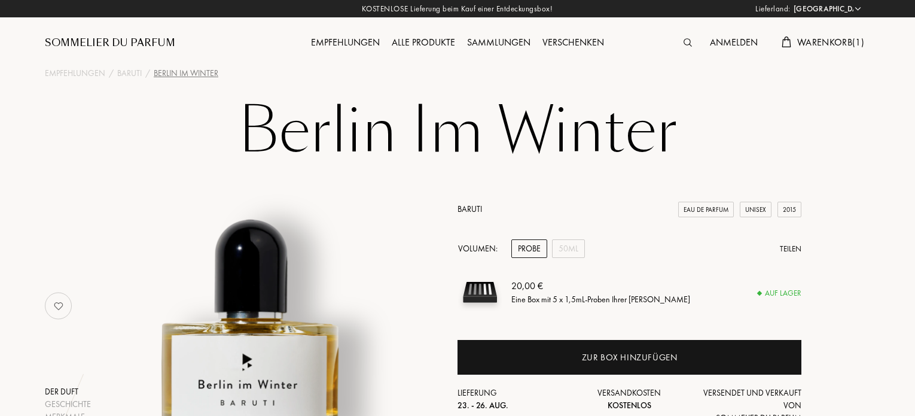
select select "DE"
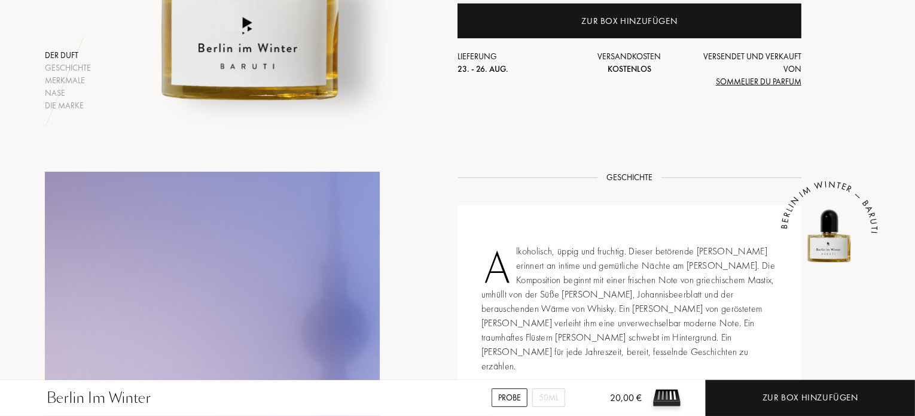
scroll to position [353, 0]
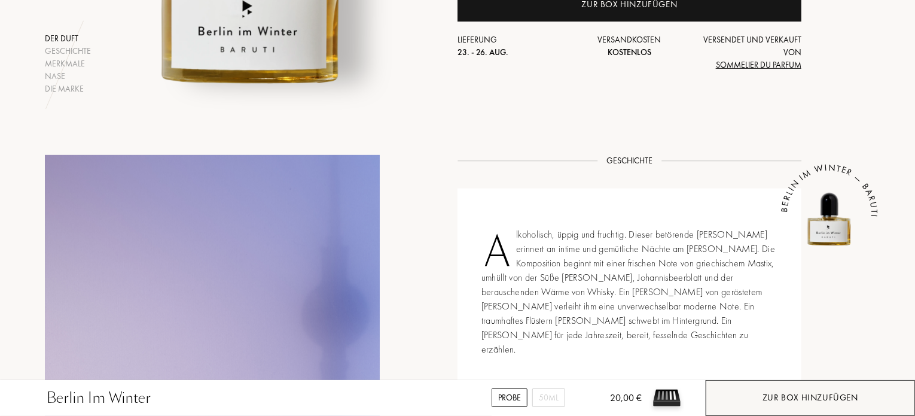
click at [788, 398] on div "Zur Box hinzufügen" at bounding box center [810, 397] width 96 height 14
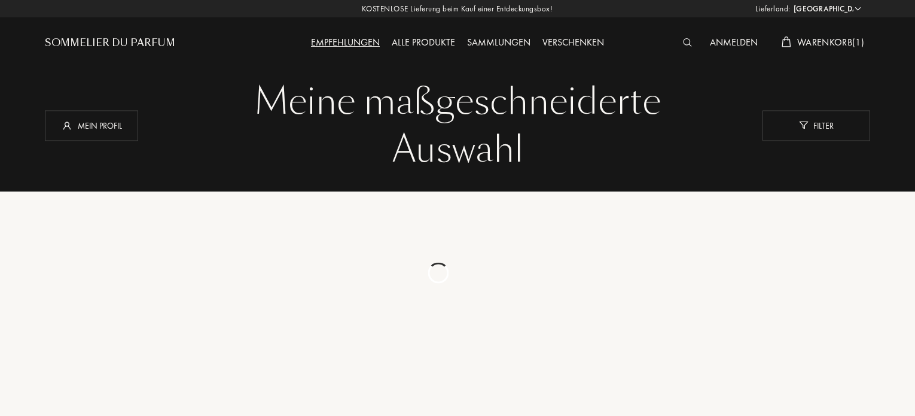
select select "DE"
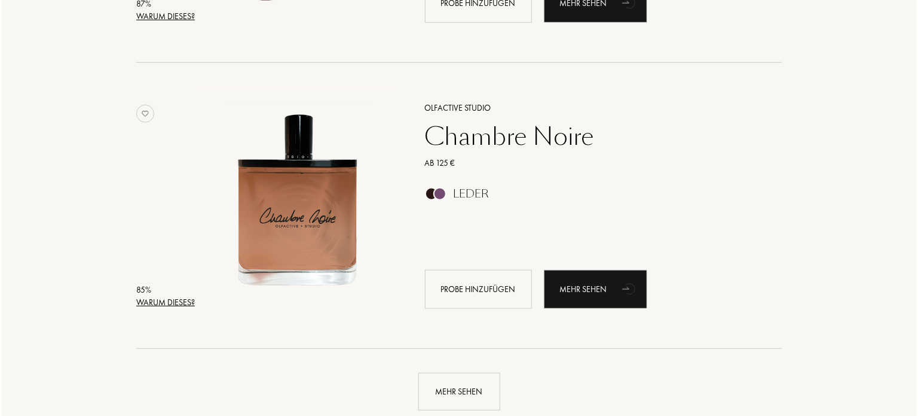
scroll to position [2674, 0]
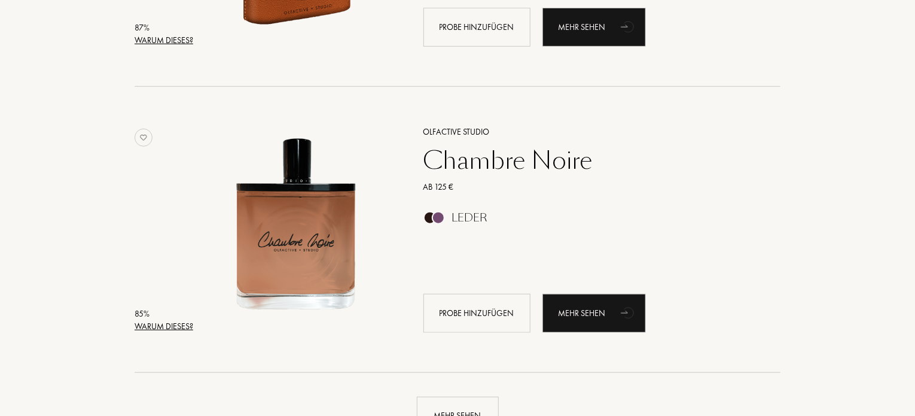
click at [181, 324] on div "Warum dieses?" at bounding box center [164, 326] width 59 height 13
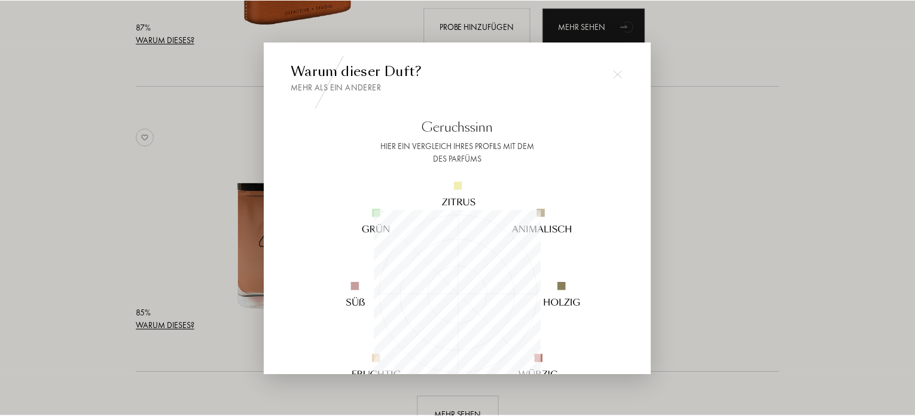
scroll to position [167, 167]
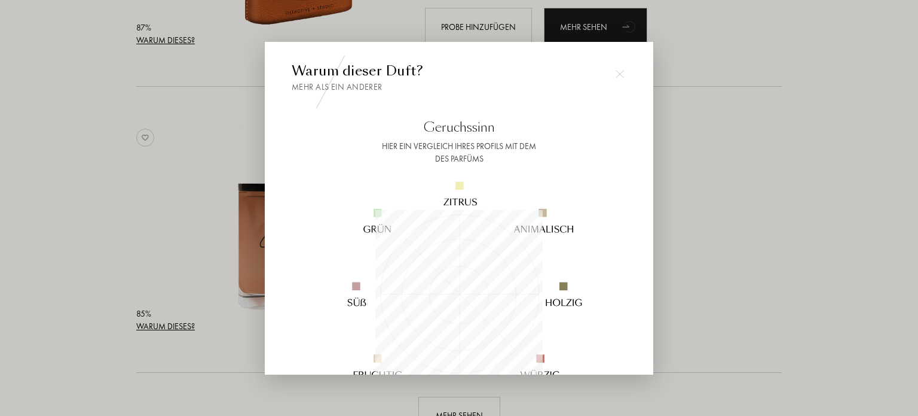
click at [615, 79] on div at bounding box center [620, 74] width 24 height 24
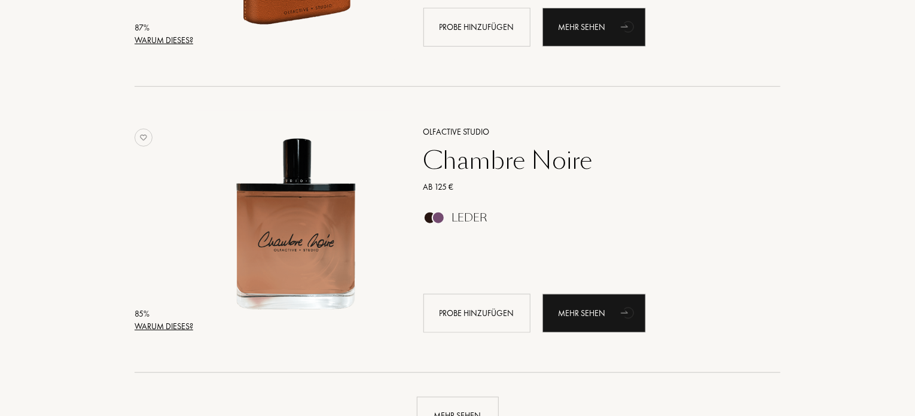
click at [505, 161] on div "Chambre Noire" at bounding box center [588, 160] width 349 height 29
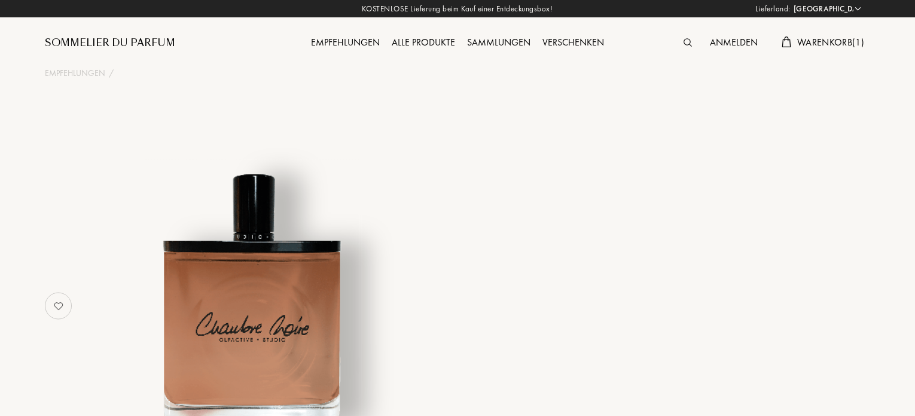
select select "DE"
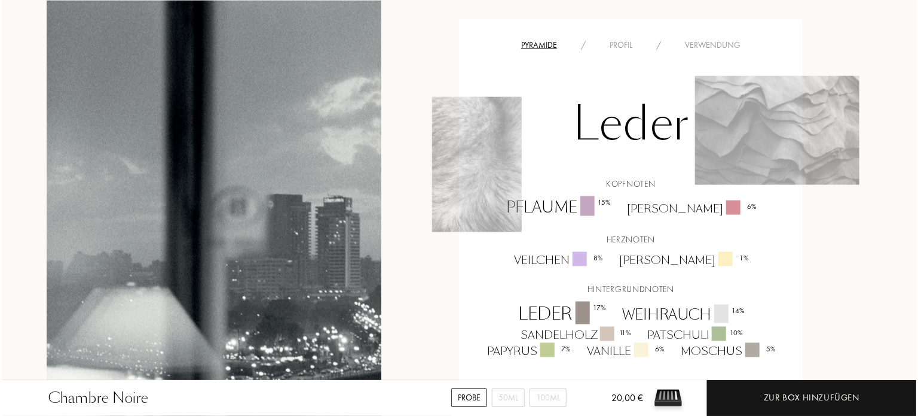
scroll to position [763, 0]
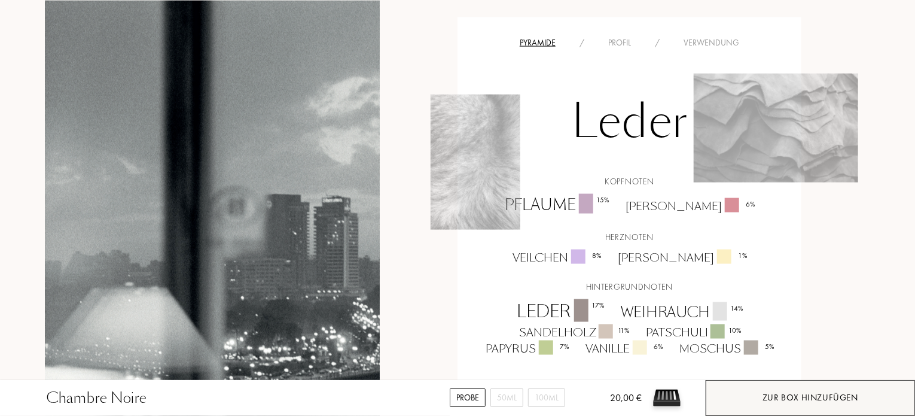
click at [819, 392] on div "Zur Box hinzufügen" at bounding box center [810, 397] width 96 height 14
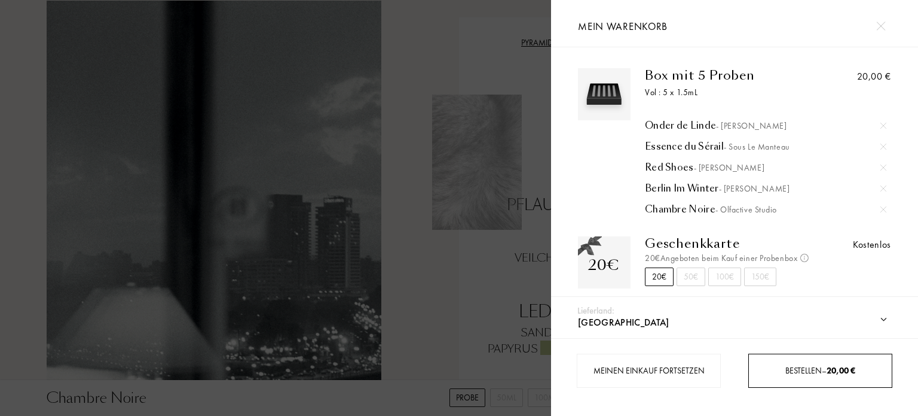
click at [820, 361] on div "Bestellen – 20,00 €" at bounding box center [821, 370] width 144 height 34
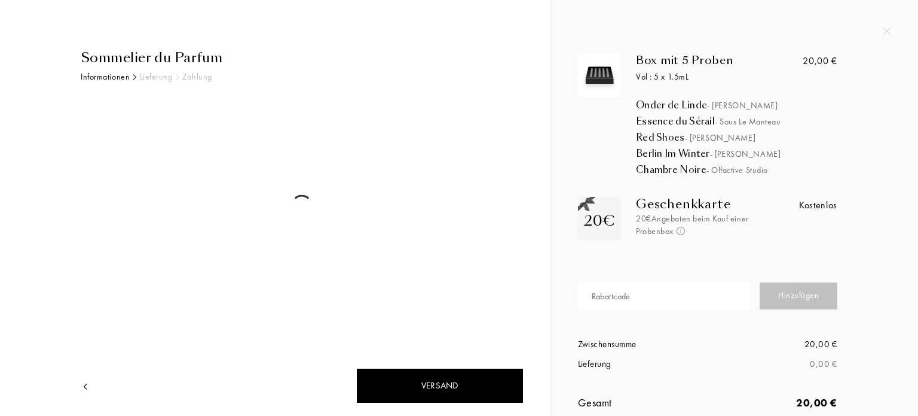
select select "DE"
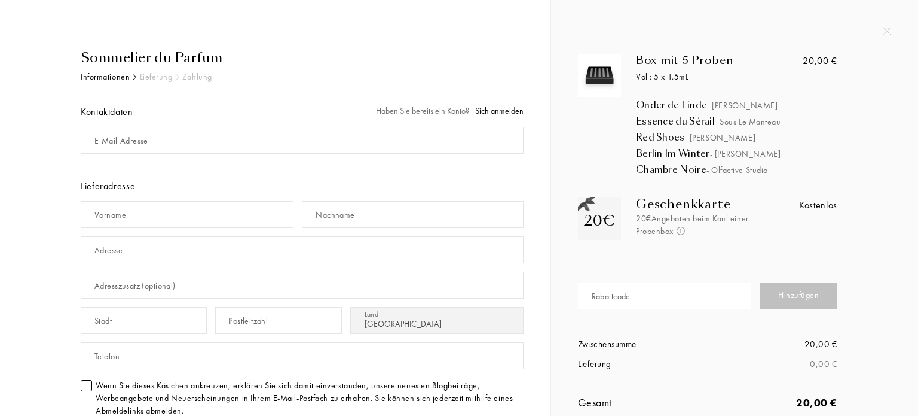
click at [504, 110] on span "Sich anmelden" at bounding box center [499, 110] width 48 height 11
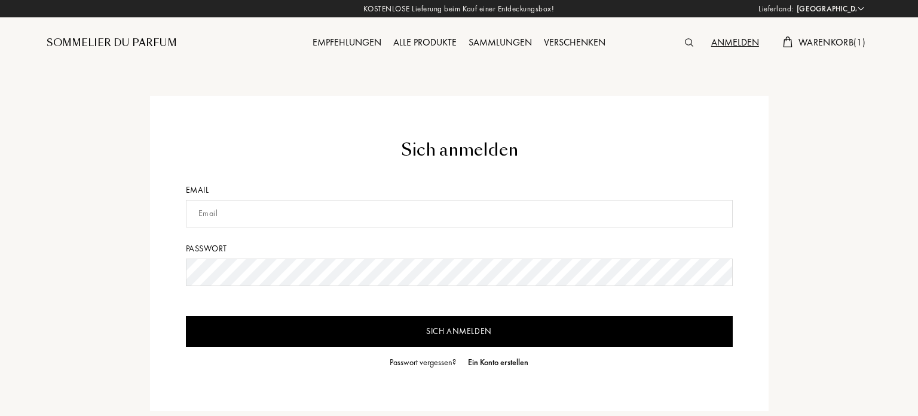
select select "DE"
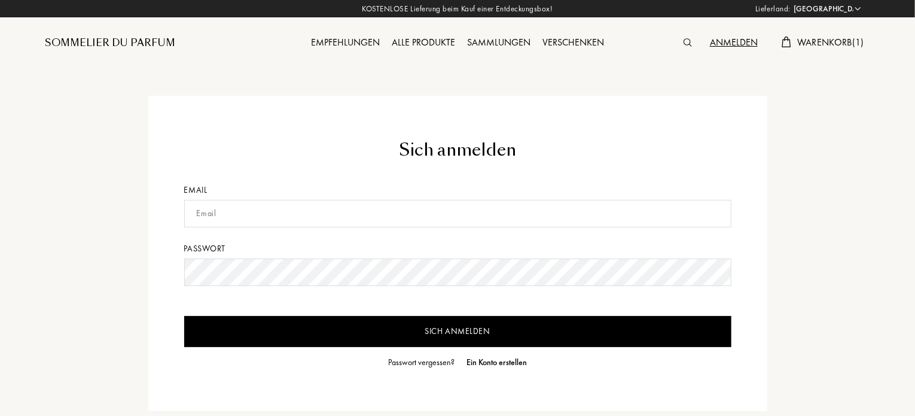
click at [344, 215] on input "text" at bounding box center [457, 214] width 547 height 28
type input "[EMAIL_ADDRESS][DOMAIN_NAME]"
click at [334, 332] on input "Sich anmelden" at bounding box center [457, 331] width 547 height 31
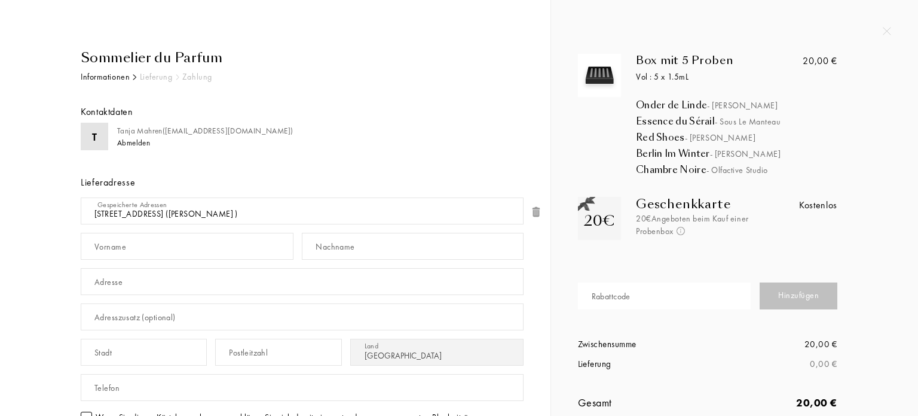
select select "DE"
drag, startPoint x: 904, startPoint y: 108, endPoint x: 891, endPoint y: 50, distance: 60.1
click at [891, 50] on div "Box mit 5 Proben Vol : 5 x 1.5[PERSON_NAME] [PERSON_NAME] Essence du Sérail - S…" at bounding box center [734, 217] width 367 height 434
click at [887, 30] on img at bounding box center [887, 31] width 8 height 8
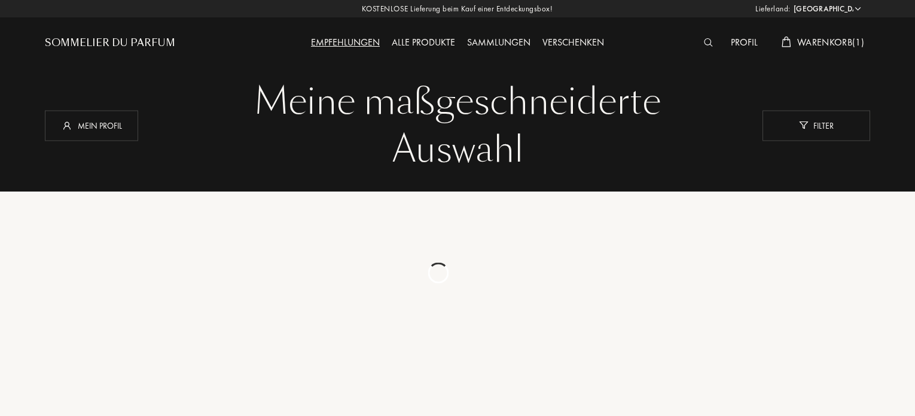
select select "DE"
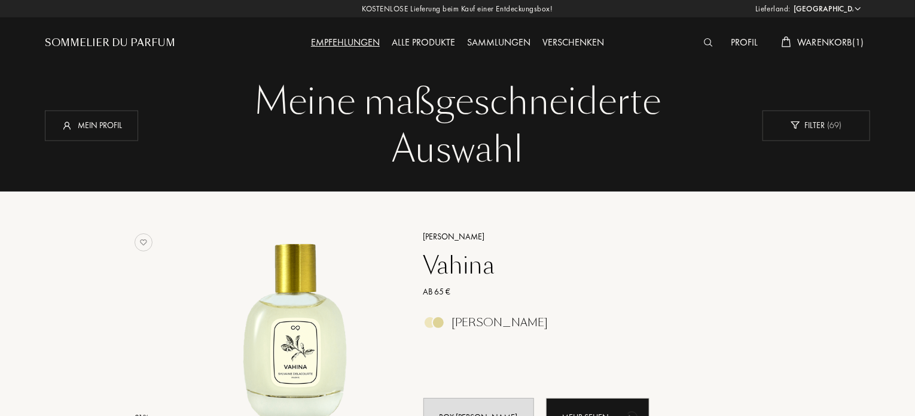
click at [818, 42] on span "Warenkorb ( 1 )" at bounding box center [830, 42] width 67 height 13
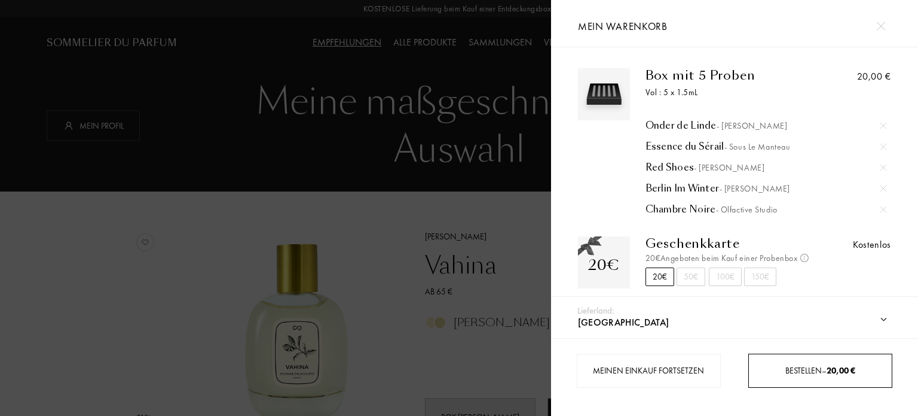
click at [821, 370] on span "Bestellen – 20,00 €" at bounding box center [821, 370] width 70 height 11
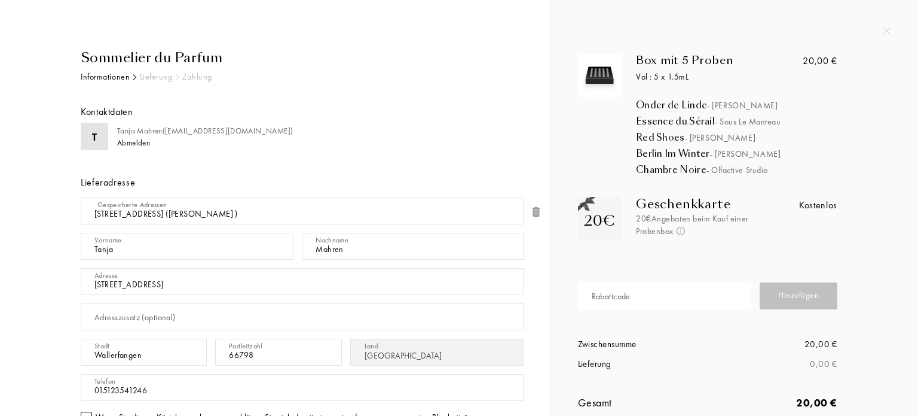
select select "DE"
drag, startPoint x: 701, startPoint y: 344, endPoint x: 703, endPoint y: 400, distance: 56.3
click at [703, 400] on div "Box mit 5 Proben Vol : 5 x 1.5[PERSON_NAME] [PERSON_NAME] Essence du Sérail - S…" at bounding box center [712, 244] width 286 height 380
click at [912, 306] on div "Box mit 5 Proben Vol : 5 x 1.5[PERSON_NAME] [PERSON_NAME] Essence du Sérail - S…" at bounding box center [734, 217] width 367 height 434
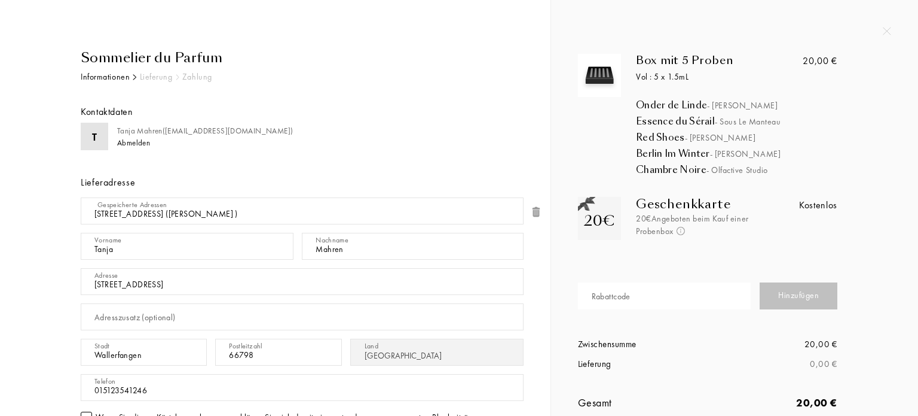
click at [181, 260] on div "Vorname [PERSON_NAME]" at bounding box center [191, 245] width 221 height 35
click at [796, 294] on div "Hinzufügen" at bounding box center [799, 295] width 78 height 27
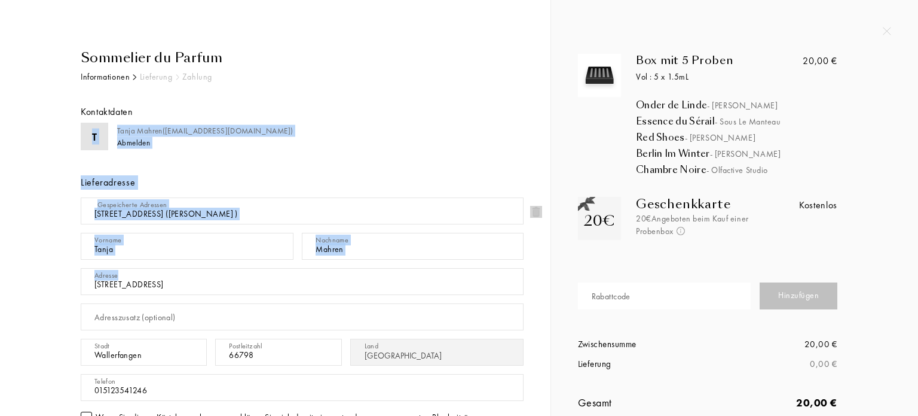
drag, startPoint x: 550, startPoint y: 281, endPoint x: 527, endPoint y: 105, distance: 177.3
click at [527, 105] on div "Sommelier du Parfum Informationen Lieferung Zahlung Kontaktdaten T [PERSON_NAME…" at bounding box center [275, 332] width 551 height 665
click at [527, 105] on div "Sommelier du Parfum Informationen Lieferung Zahlung Kontaktdaten T [PERSON_NAME…" at bounding box center [275, 356] width 515 height 617
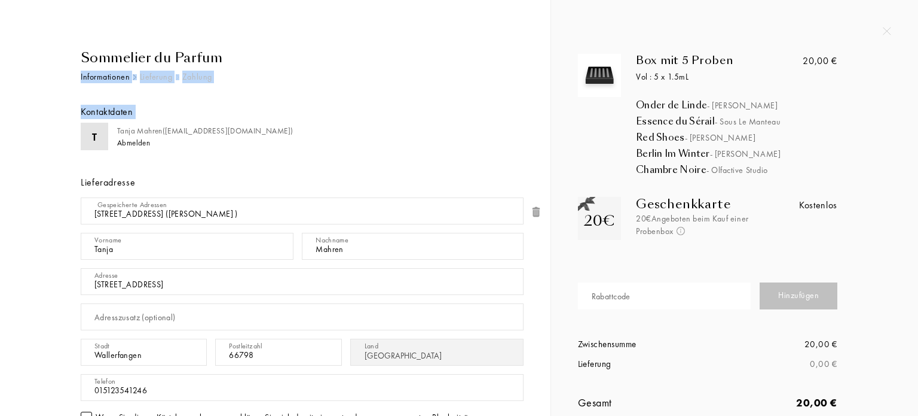
drag, startPoint x: 527, startPoint y: 105, endPoint x: 504, endPoint y: 30, distance: 78.7
click at [504, 30] on div "Sommelier du Parfum Informationen Lieferung Zahlung Kontaktdaten T [PERSON_NAME…" at bounding box center [275, 332] width 551 height 665
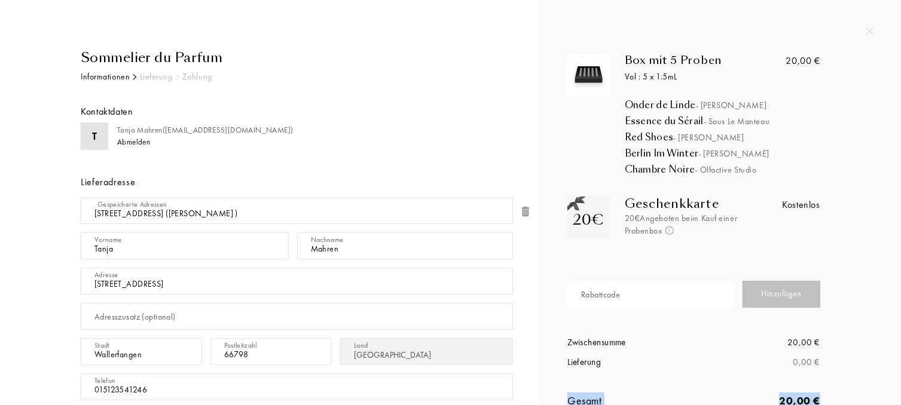
drag, startPoint x: 893, startPoint y: 387, endPoint x: 895, endPoint y: 377, distance: 9.9
click at [895, 377] on div "Box mit 5 Proben Vol : 5 x 1.5[PERSON_NAME] [PERSON_NAME] Essence du Sérail - S…" at bounding box center [721, 216] width 361 height 433
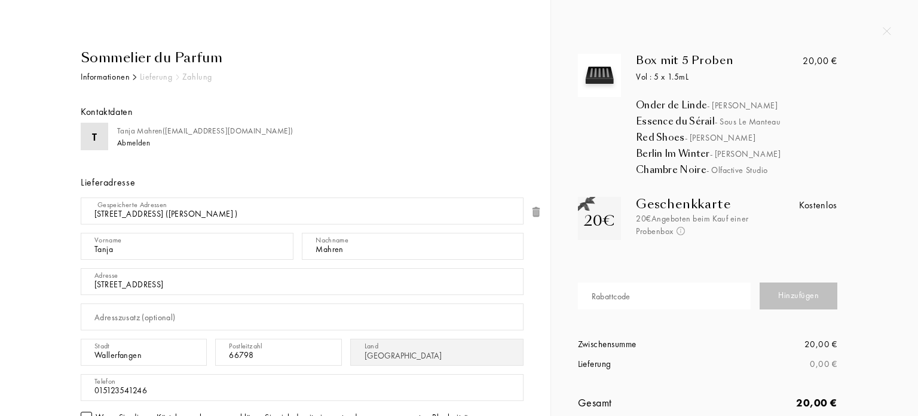
click at [914, 406] on div "Box mit 5 Proben Vol : 5 x 1.5[PERSON_NAME] [PERSON_NAME] Essence du Sérail - S…" at bounding box center [734, 217] width 367 height 434
click at [890, 233] on div "Box mit 5 Proben Vol : 5 x 1.5[PERSON_NAME] [PERSON_NAME] Essence du Sérail - S…" at bounding box center [734, 244] width 331 height 380
